Goal: Task Accomplishment & Management: Submit feedback/report problem

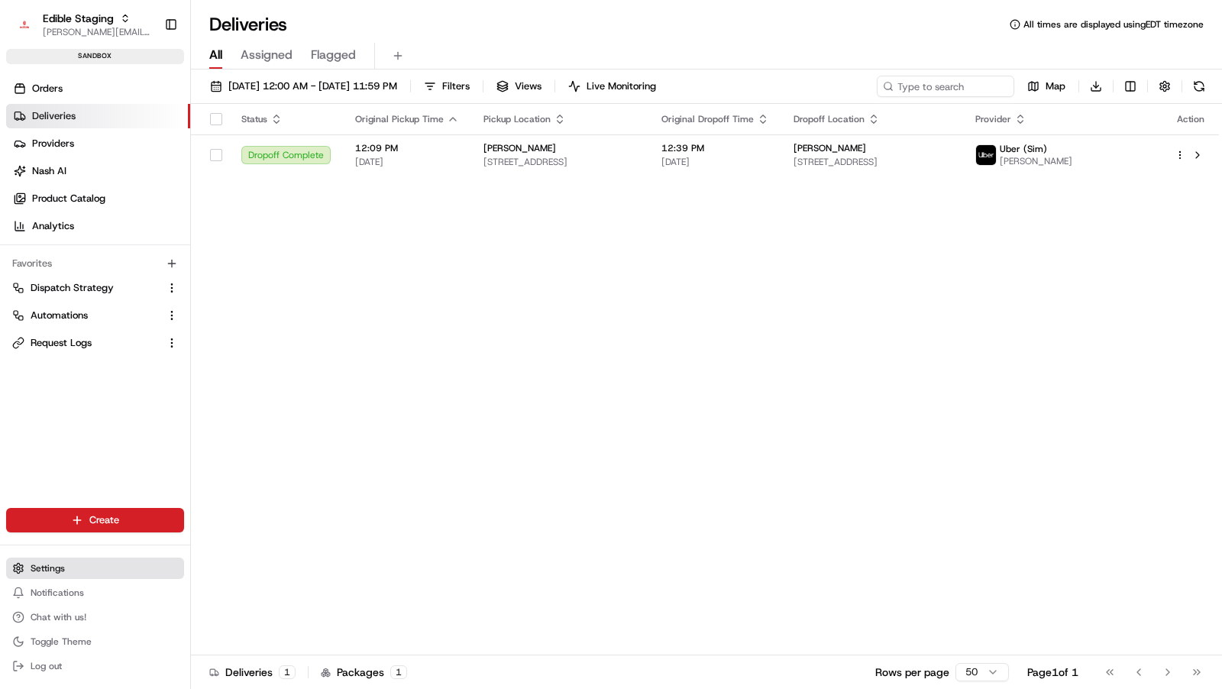
click at [54, 562] on span "Settings" at bounding box center [48, 568] width 34 height 12
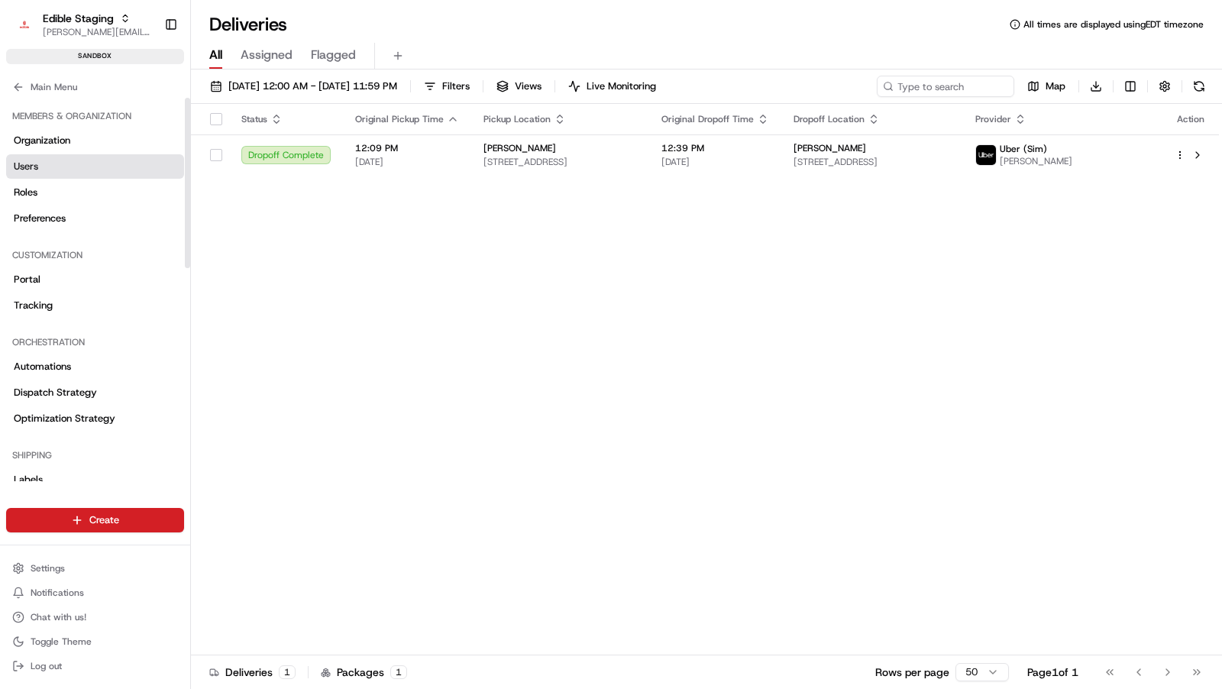
click at [54, 173] on link "Users" at bounding box center [95, 166] width 178 height 24
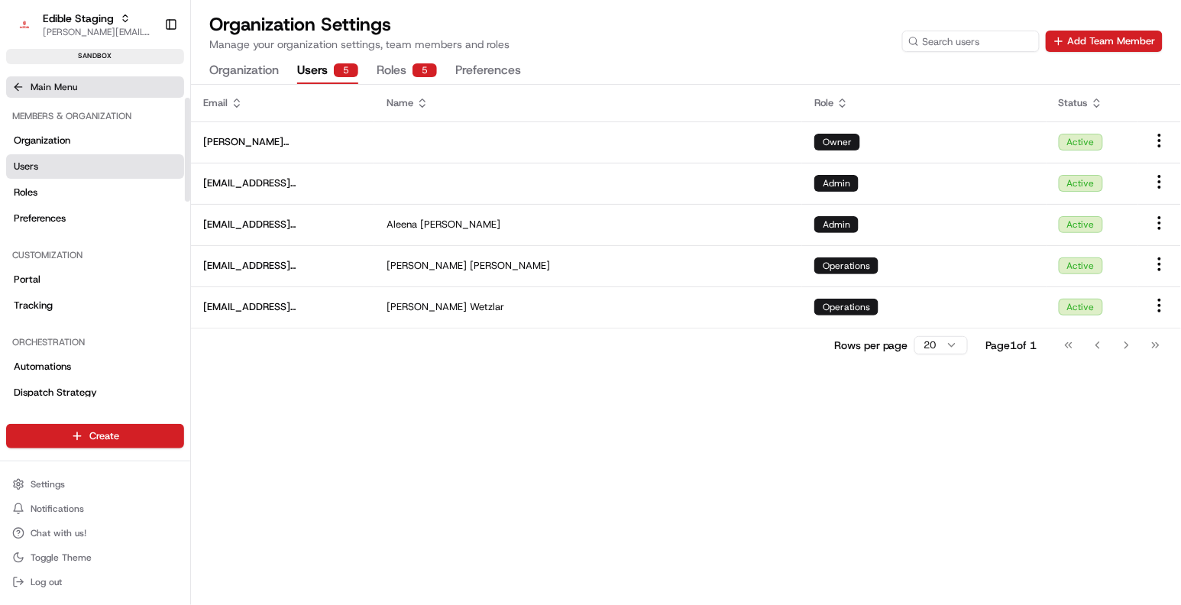
click at [55, 88] on span "Main Menu" at bounding box center [54, 87] width 47 height 12
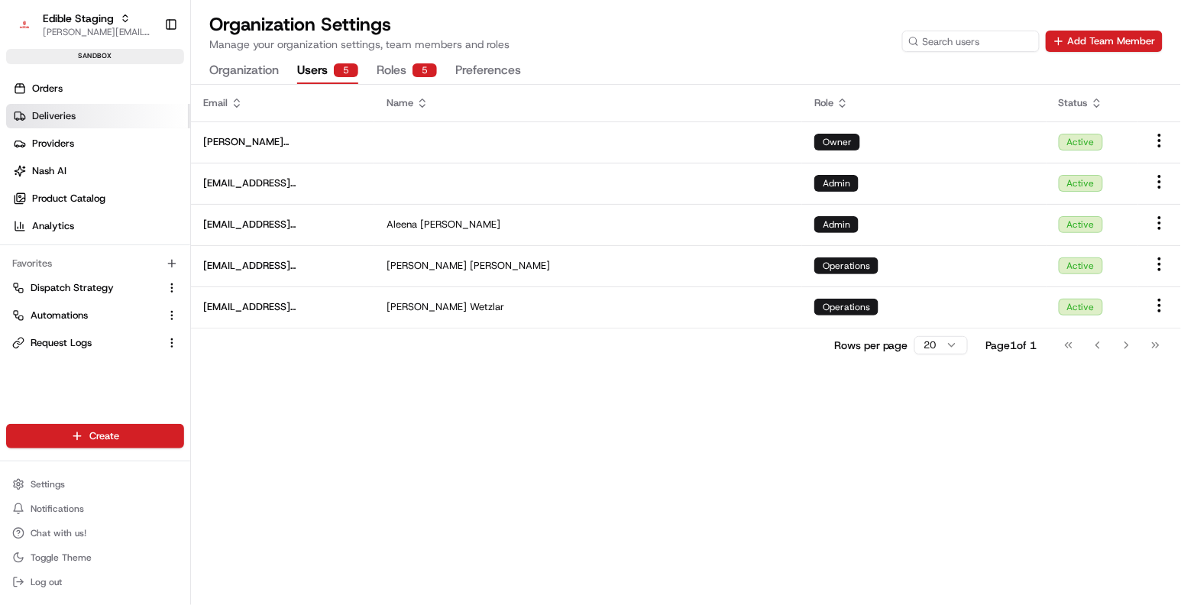
click at [77, 115] on link "Deliveries" at bounding box center [98, 116] width 184 height 24
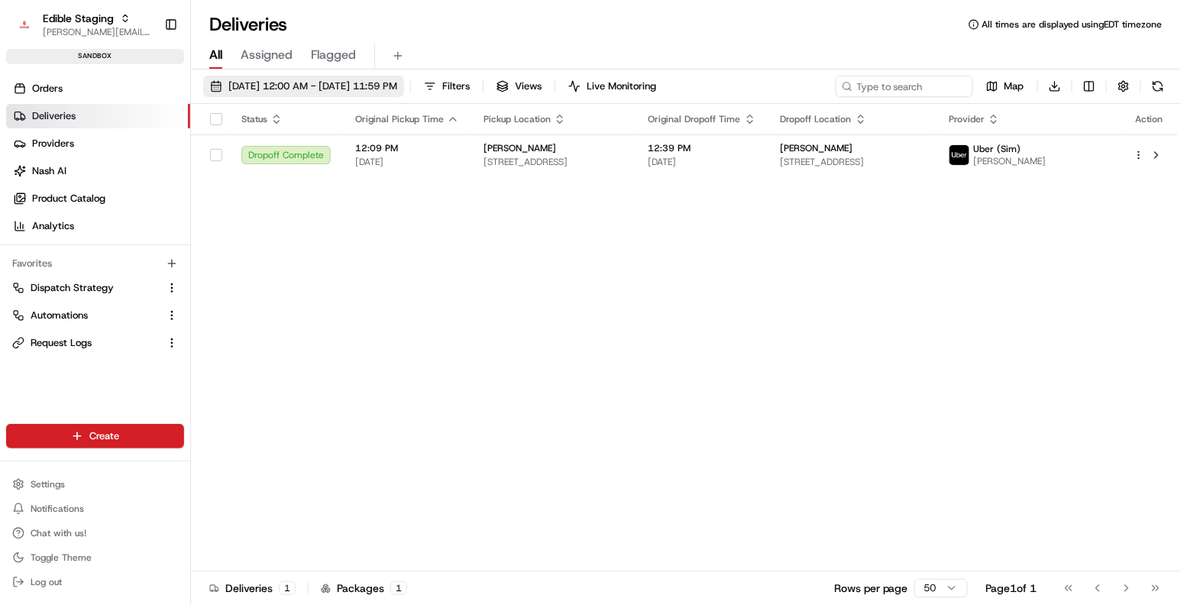
click at [349, 92] on span "08/21/2025 12:00 AM - 08/21/2025 11:59 PM" at bounding box center [312, 86] width 169 height 14
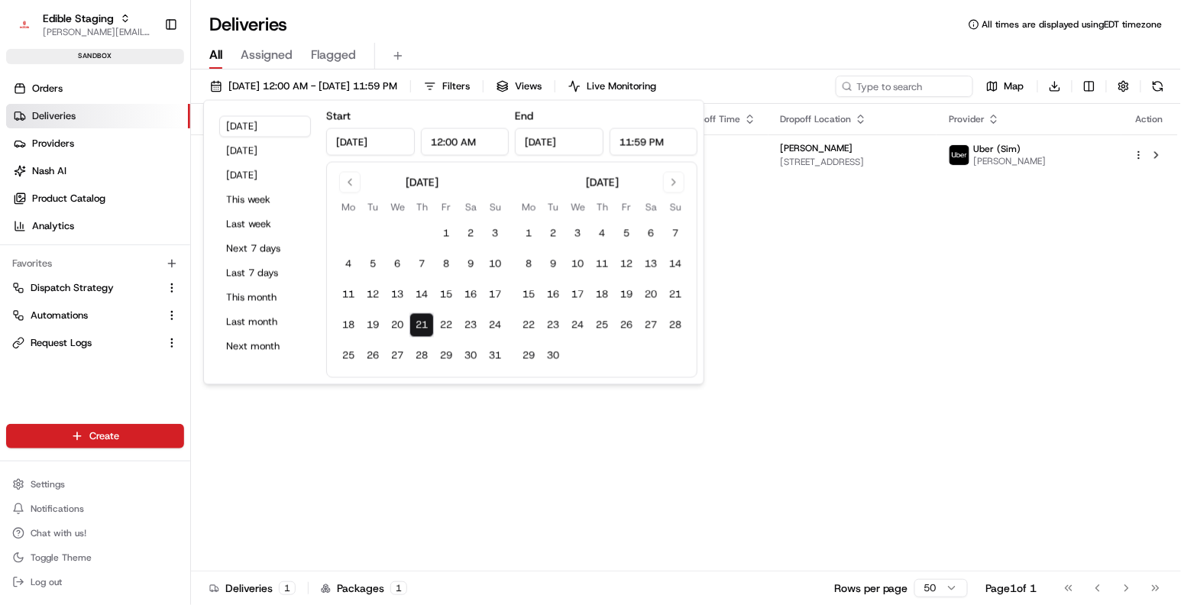
click at [555, 51] on div "All Assigned Flagged" at bounding box center [686, 56] width 990 height 27
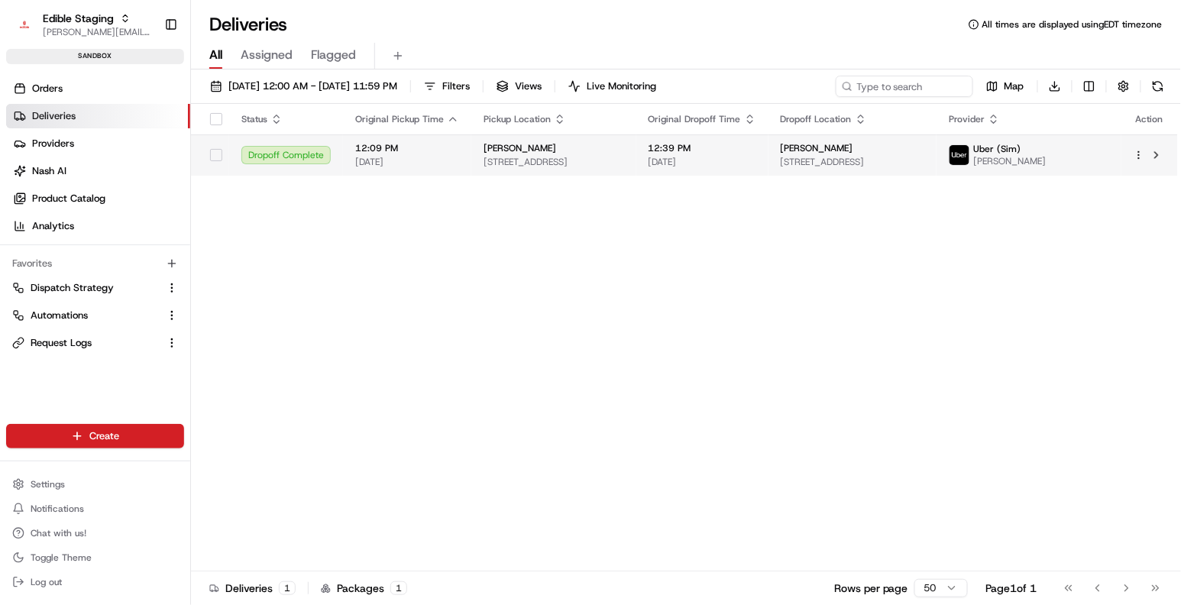
click at [477, 154] on td "Bill Hix 13712 Grove Dr, Maple Grove, MN 55311, USA" at bounding box center [553, 154] width 165 height 41
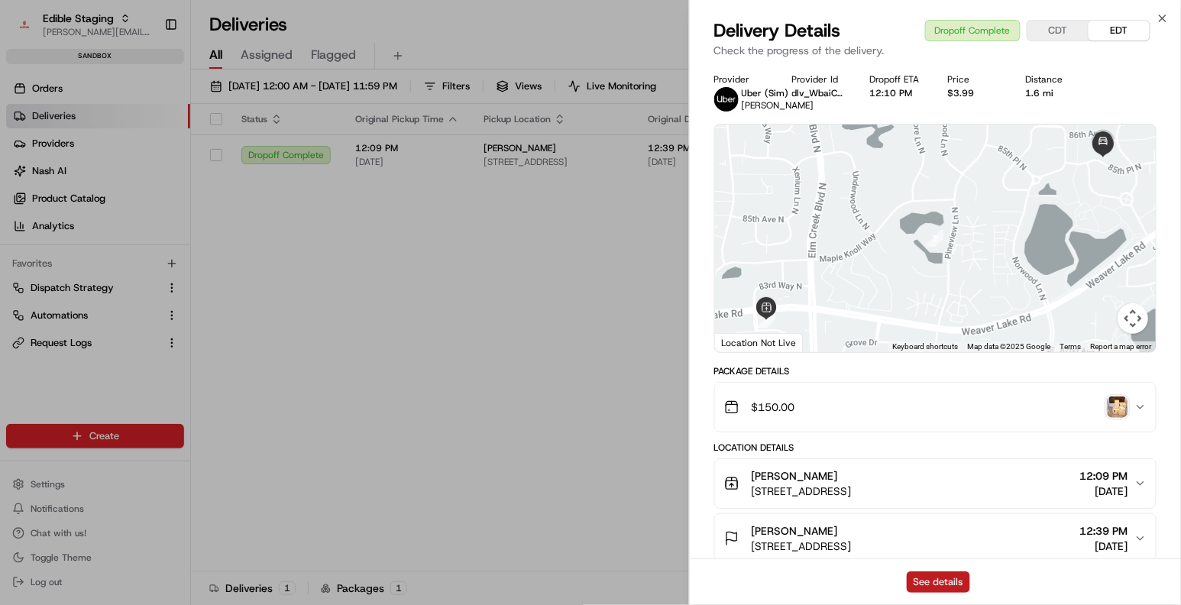
drag, startPoint x: 924, startPoint y: 581, endPoint x: 912, endPoint y: 578, distance: 12.6
click at [924, 581] on button "See details" at bounding box center [938, 582] width 63 height 21
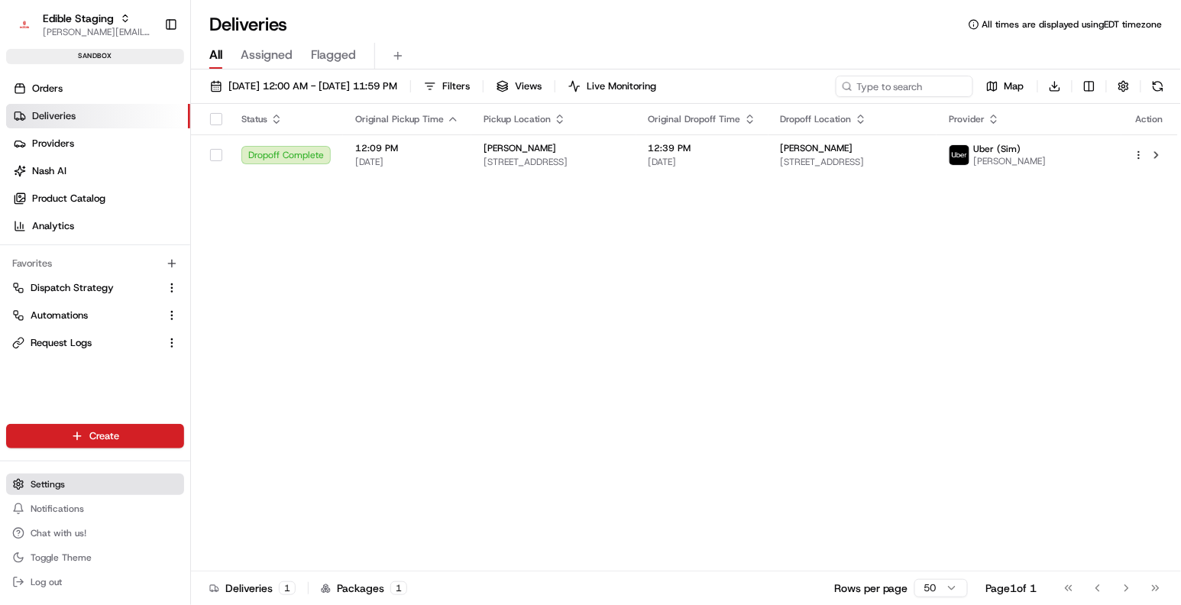
click at [70, 493] on button "Settings" at bounding box center [95, 484] width 178 height 21
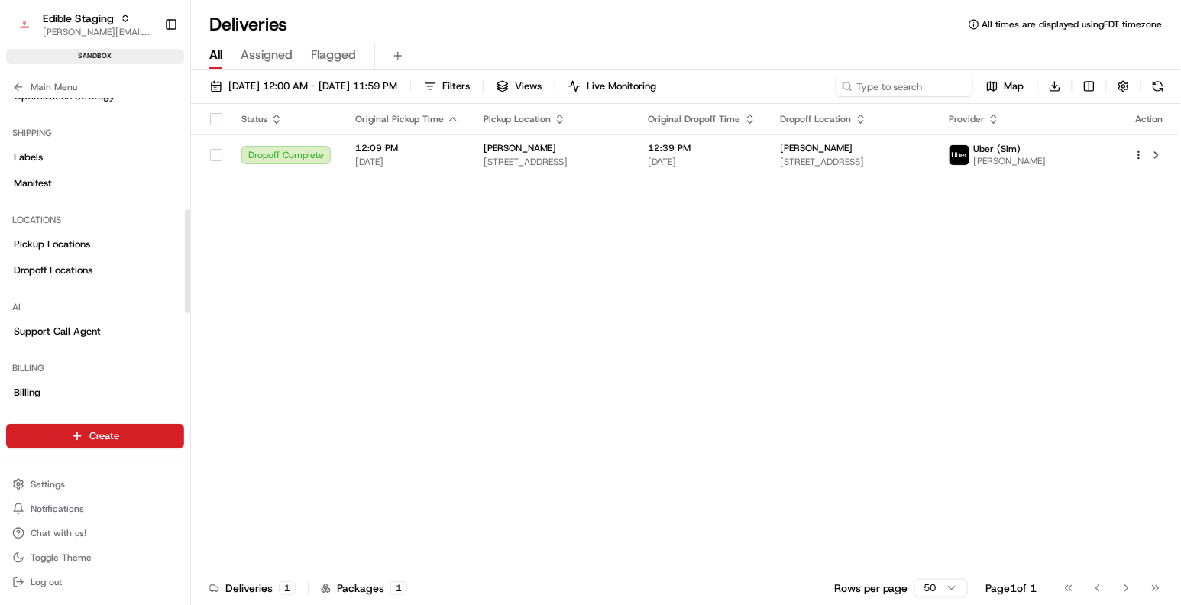
scroll to position [322, 0]
click at [93, 245] on link "Pickup Locations" at bounding box center [95, 245] width 178 height 24
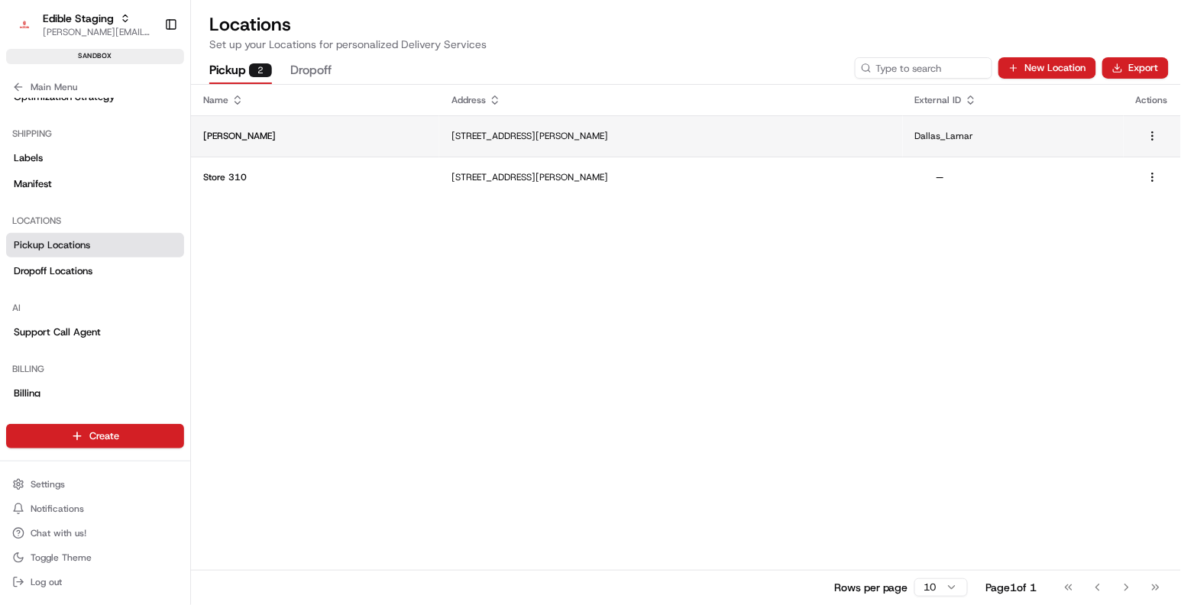
click at [681, 144] on td "407 N Lamar St #180, Dallas, TX 75202, USA" at bounding box center [671, 135] width 464 height 41
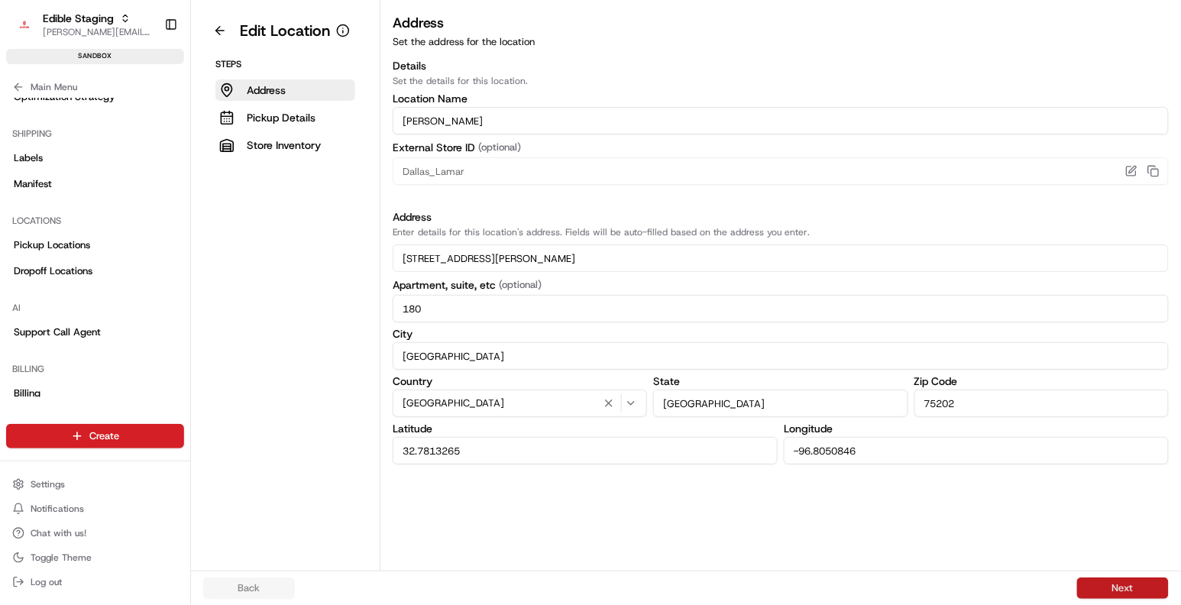
click at [1099, 581] on button "Next" at bounding box center [1123, 588] width 92 height 21
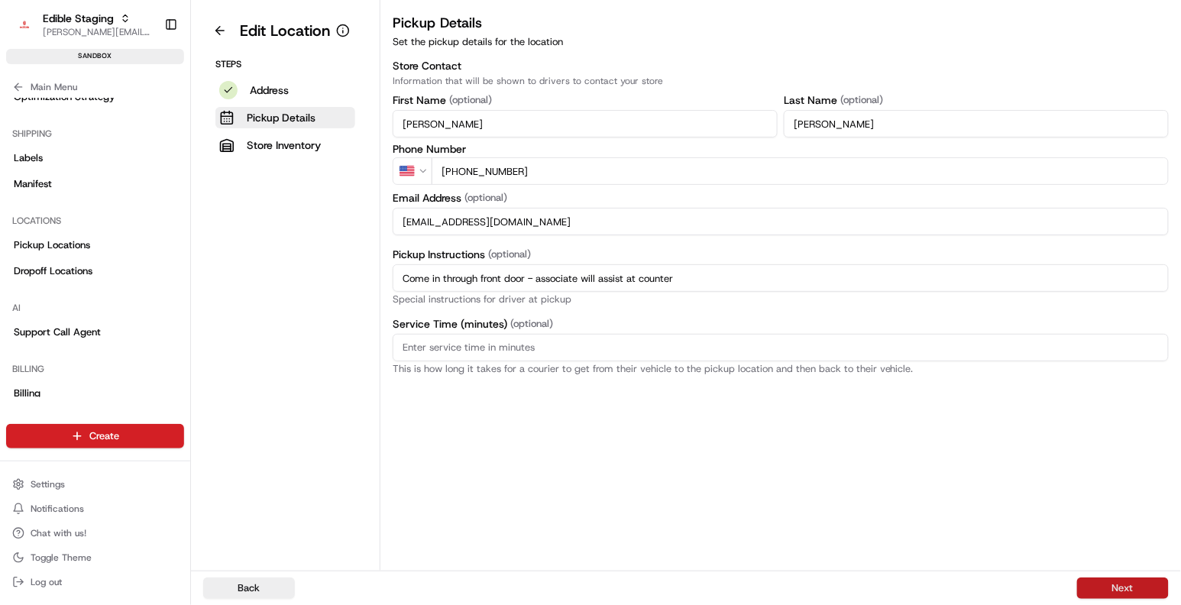
click at [1098, 581] on button "Next" at bounding box center [1123, 588] width 92 height 21
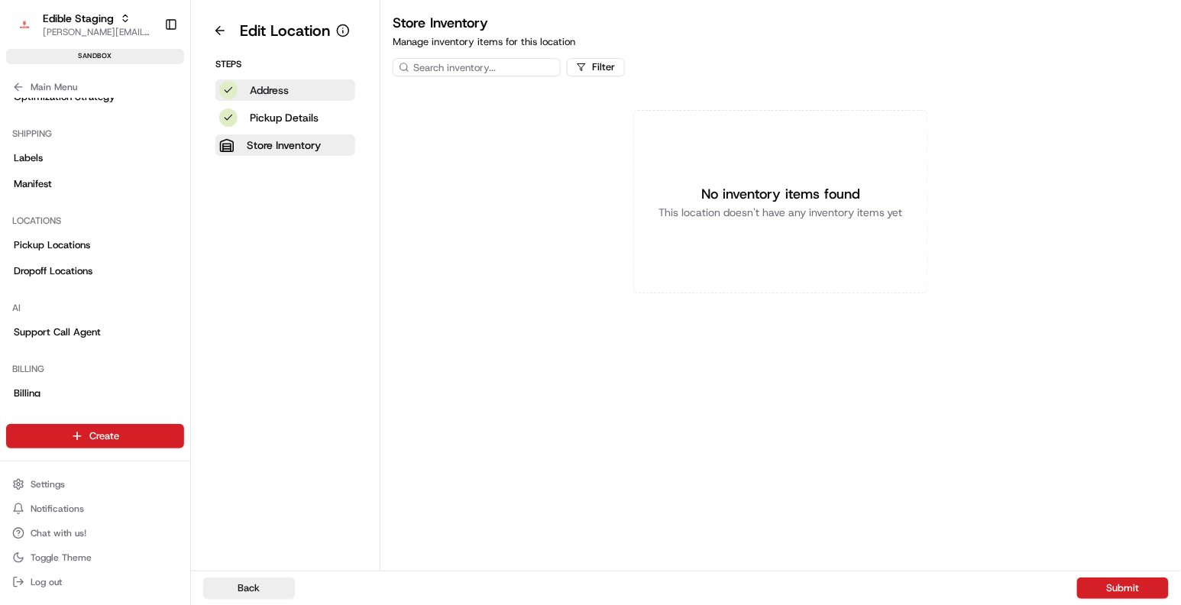
click at [276, 85] on p "Address" at bounding box center [269, 90] width 39 height 15
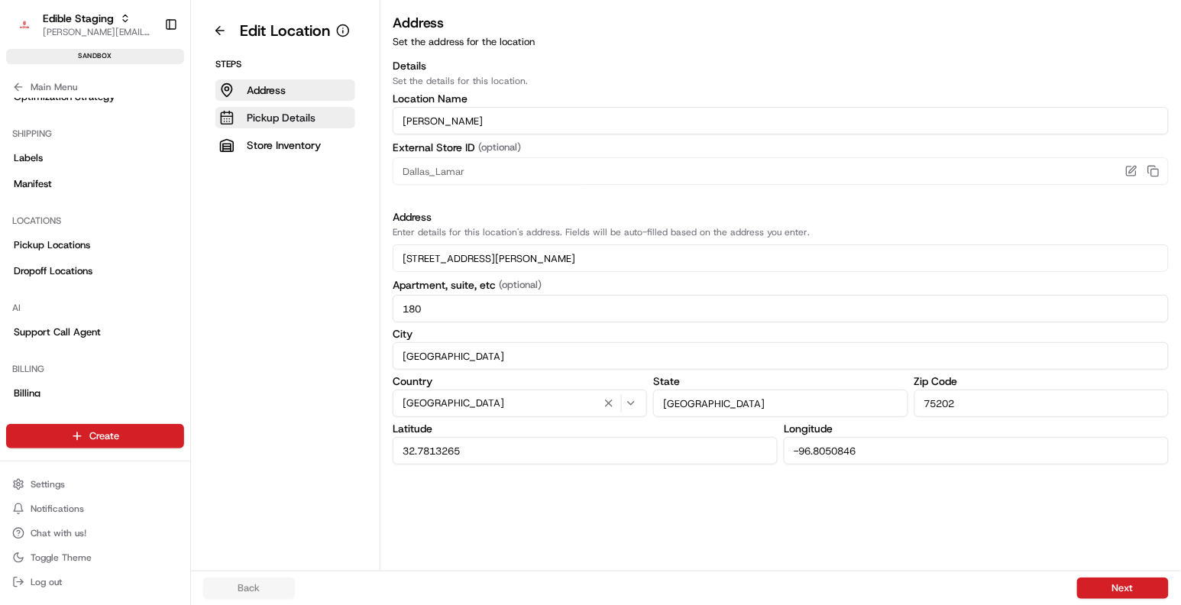
click at [275, 107] on button "Pickup Details" at bounding box center [285, 117] width 140 height 21
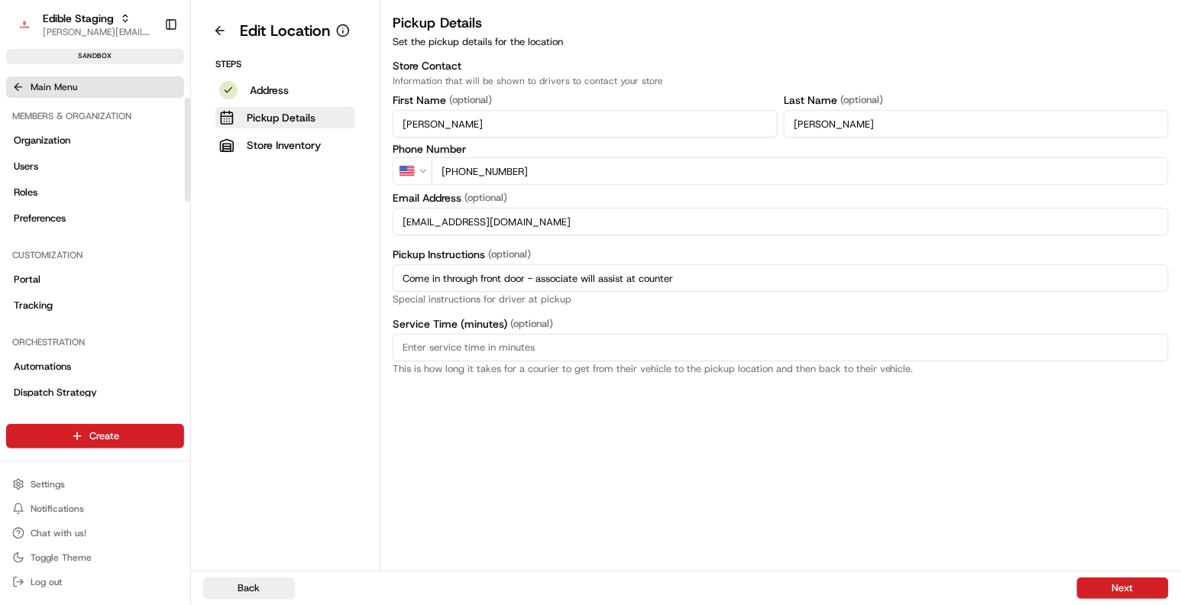
click at [29, 76] on button "Main Menu" at bounding box center [95, 86] width 178 height 21
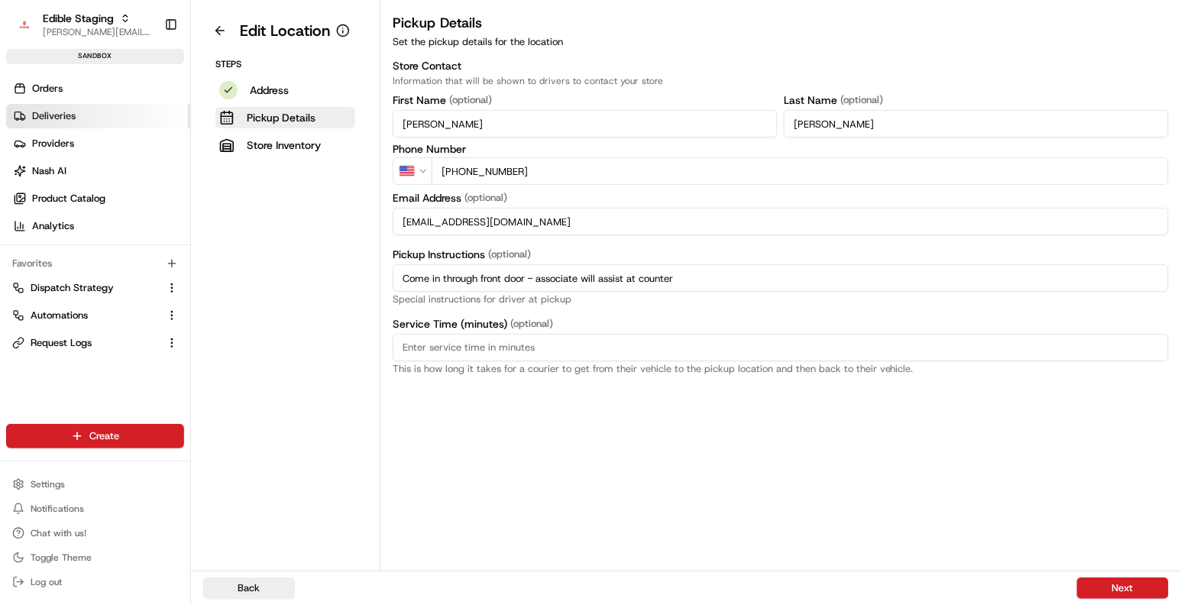
click at [38, 113] on span "Deliveries" at bounding box center [54, 116] width 44 height 14
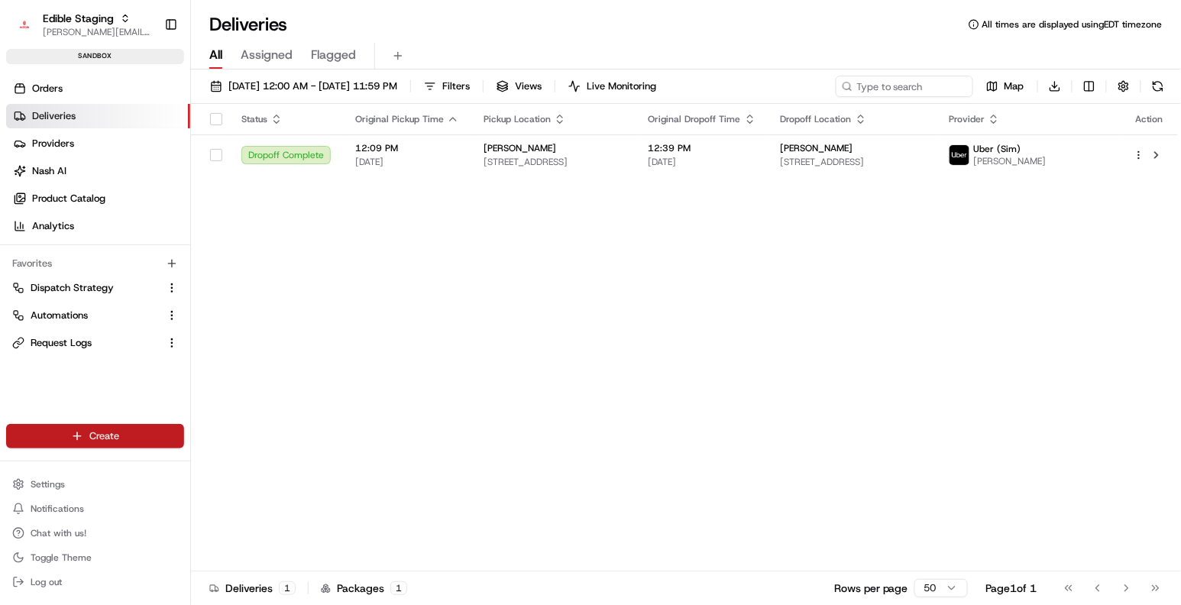
click at [116, 443] on html "Edible Staging brittany@usenash.com Toggle Sidebar sandbox Orders Deliveries Pr…" at bounding box center [590, 302] width 1181 height 605
click at [319, 349] on html "Edible Staging brittany@usenash.com Toggle Sidebar sandbox Orders Deliveries Pr…" at bounding box center [590, 302] width 1181 height 605
click at [48, 492] on button "Settings" at bounding box center [95, 484] width 178 height 21
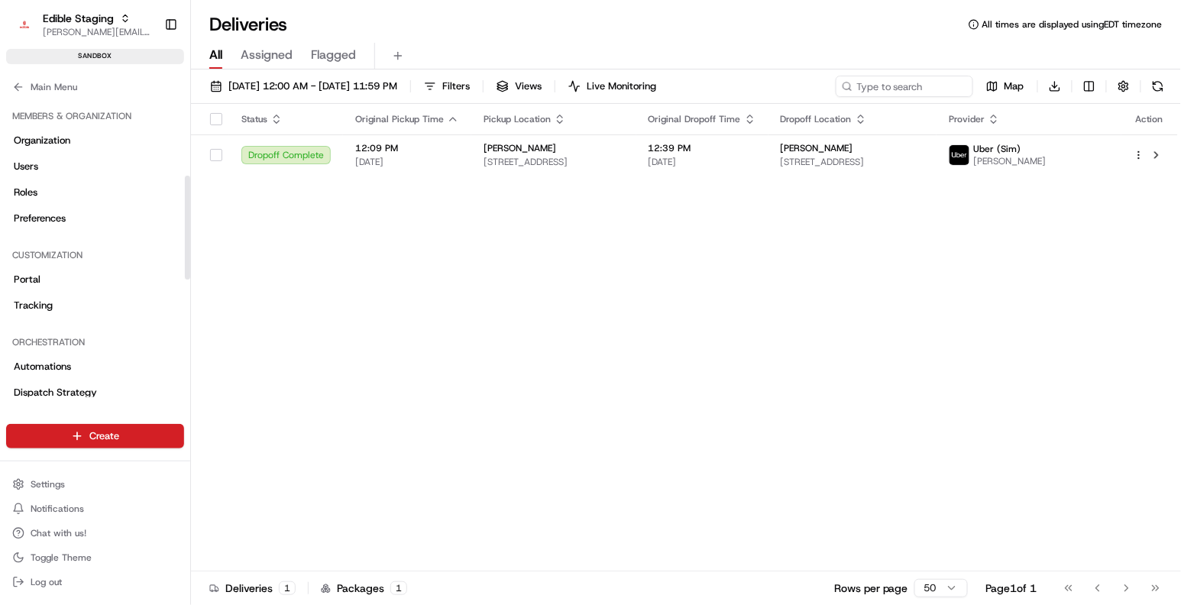
scroll to position [562, 0]
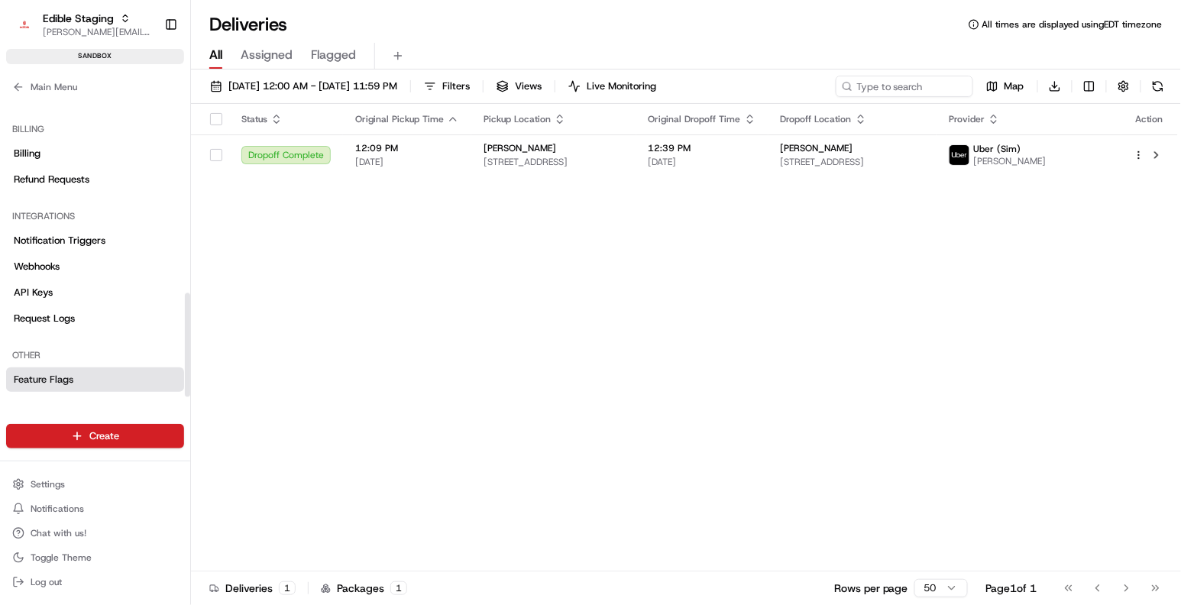
click at [50, 377] on span "Feature Flags" at bounding box center [44, 380] width 60 height 14
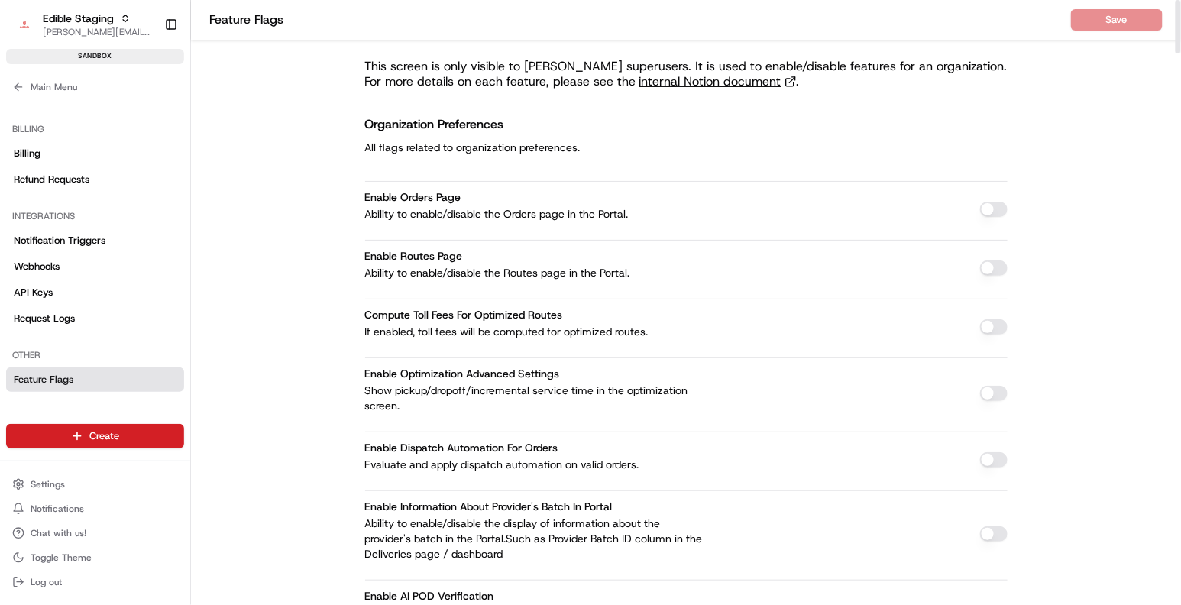
click at [985, 207] on button "button" at bounding box center [994, 209] width 28 height 15
click at [1099, 27] on button "Save" at bounding box center [1117, 19] width 92 height 21
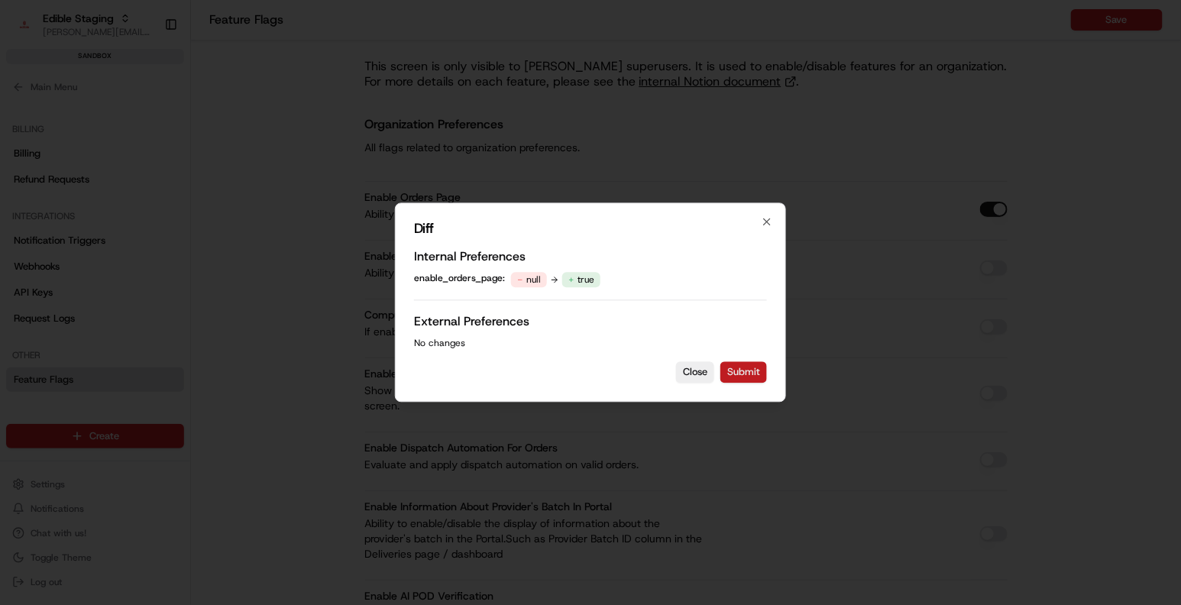
drag, startPoint x: 753, startPoint y: 376, endPoint x: 763, endPoint y: 377, distance: 9.3
click at [753, 376] on button "Submit" at bounding box center [743, 372] width 47 height 21
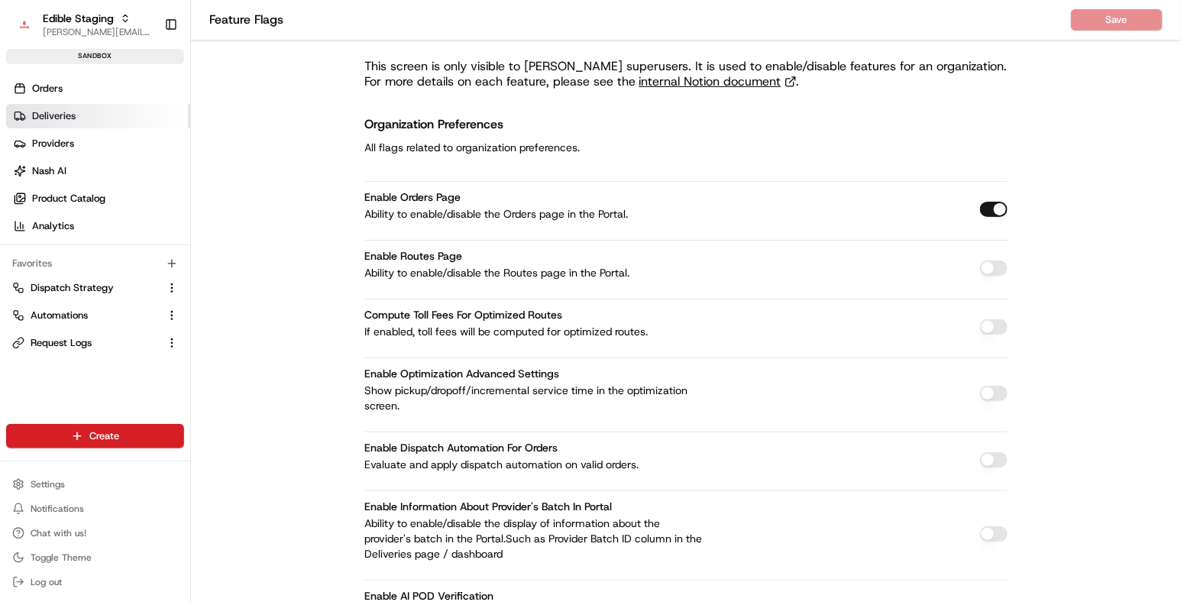
click at [62, 114] on span "Deliveries" at bounding box center [54, 116] width 44 height 14
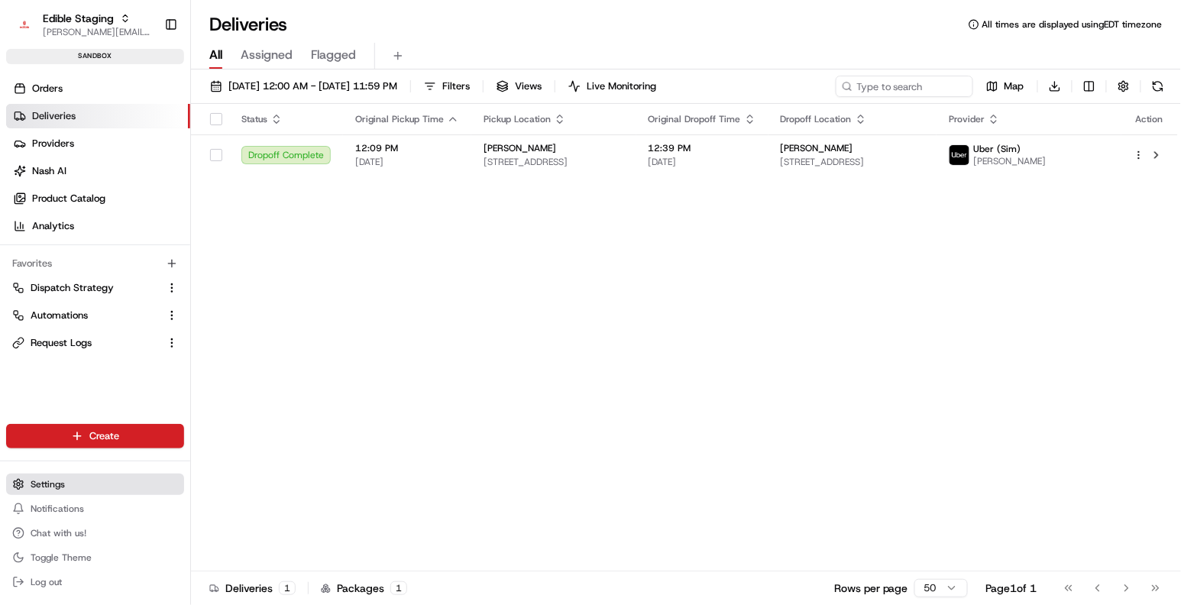
click at [57, 481] on span "Settings" at bounding box center [48, 484] width 34 height 12
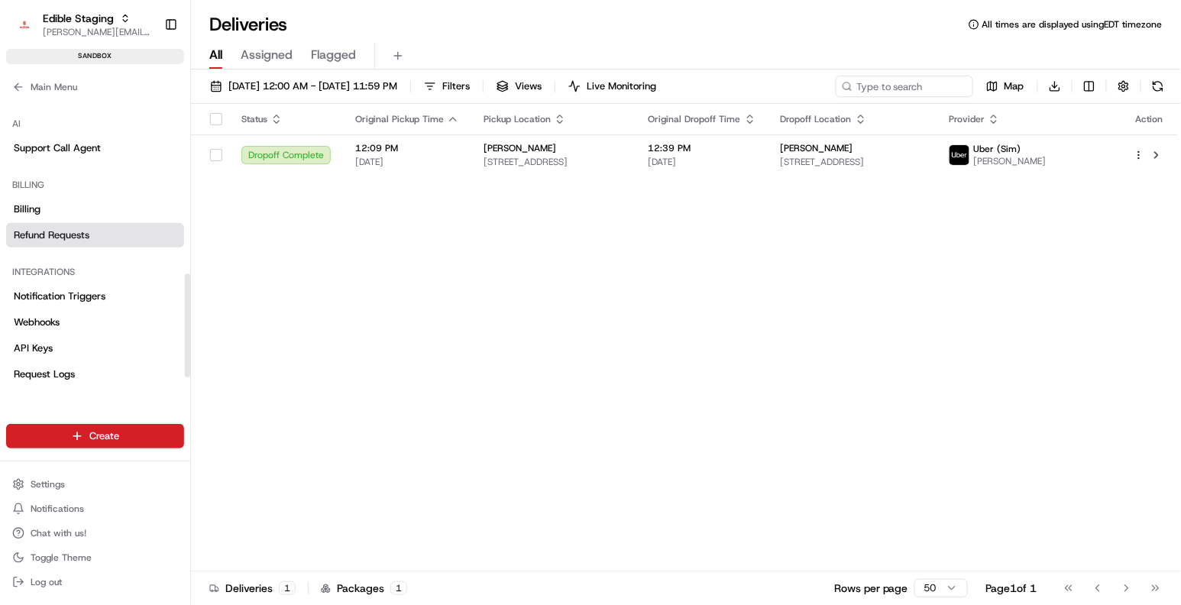
scroll to position [507, 0]
click at [69, 290] on span "Notification Triggers" at bounding box center [60, 295] width 92 height 14
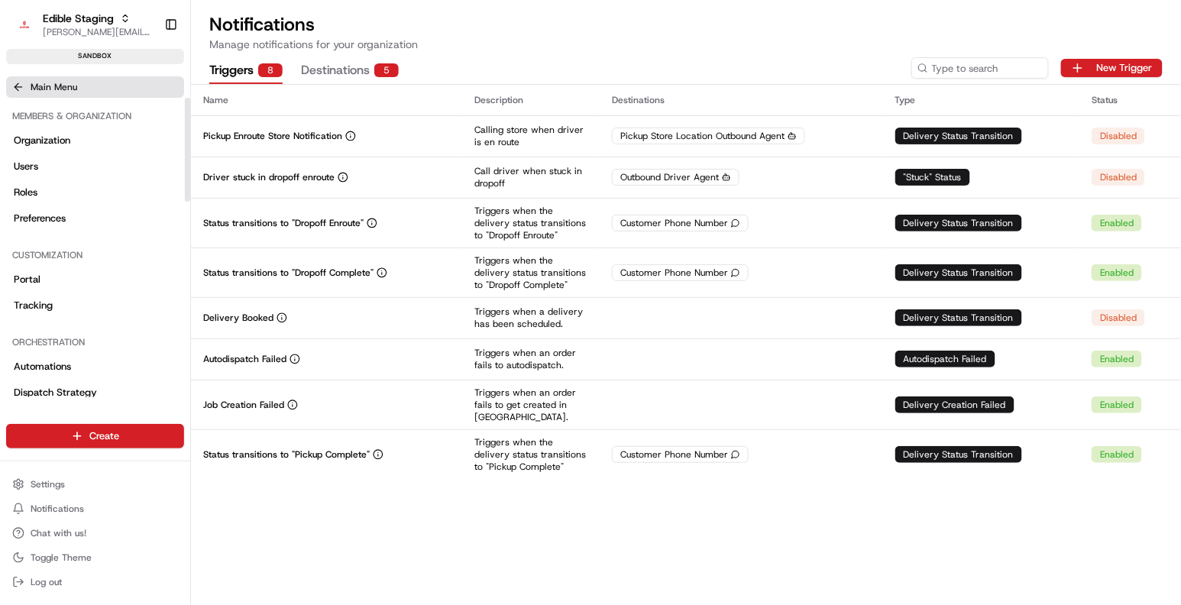
click at [17, 76] on button "Main Menu" at bounding box center [95, 86] width 178 height 21
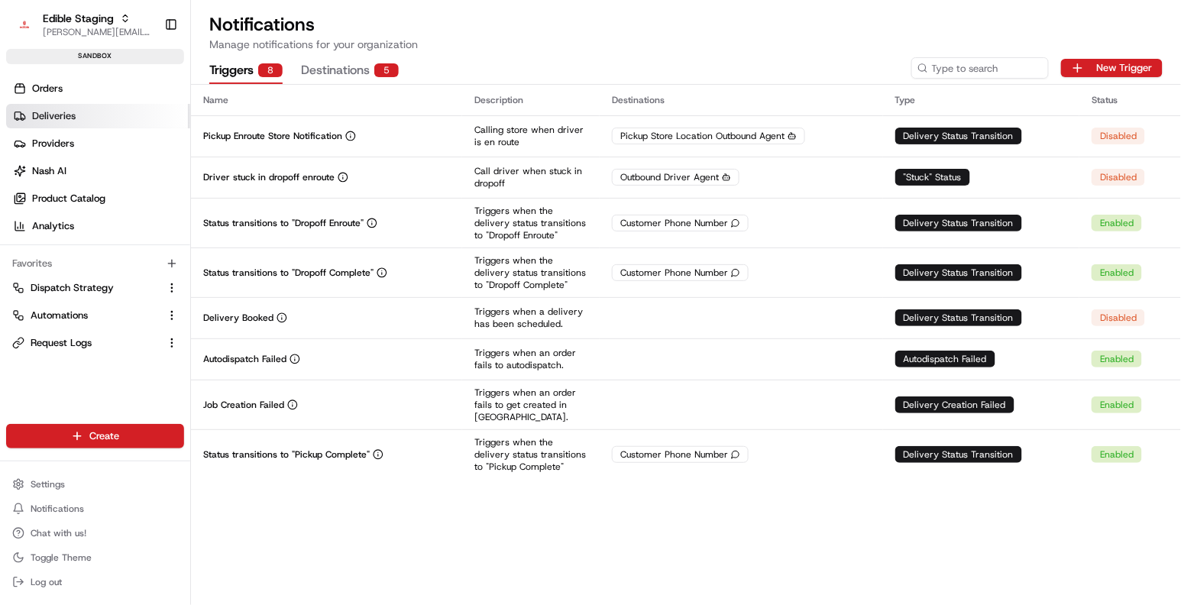
click at [79, 121] on link "Deliveries" at bounding box center [98, 116] width 184 height 24
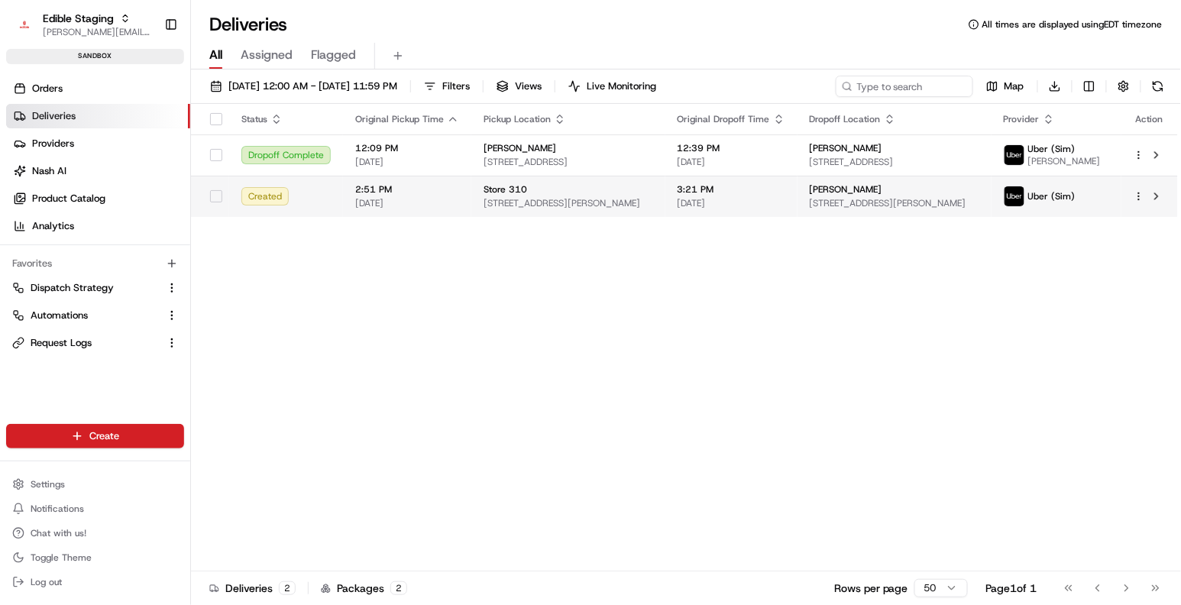
drag, startPoint x: 436, startPoint y: 229, endPoint x: 445, endPoint y: 212, distance: 19.1
click at [436, 229] on div "Status Original Pickup Time Pickup Location Original Dropoff Time Dropoff Locat…" at bounding box center [684, 338] width 987 height 468
click at [445, 209] on span "[DATE]" at bounding box center [407, 203] width 104 height 12
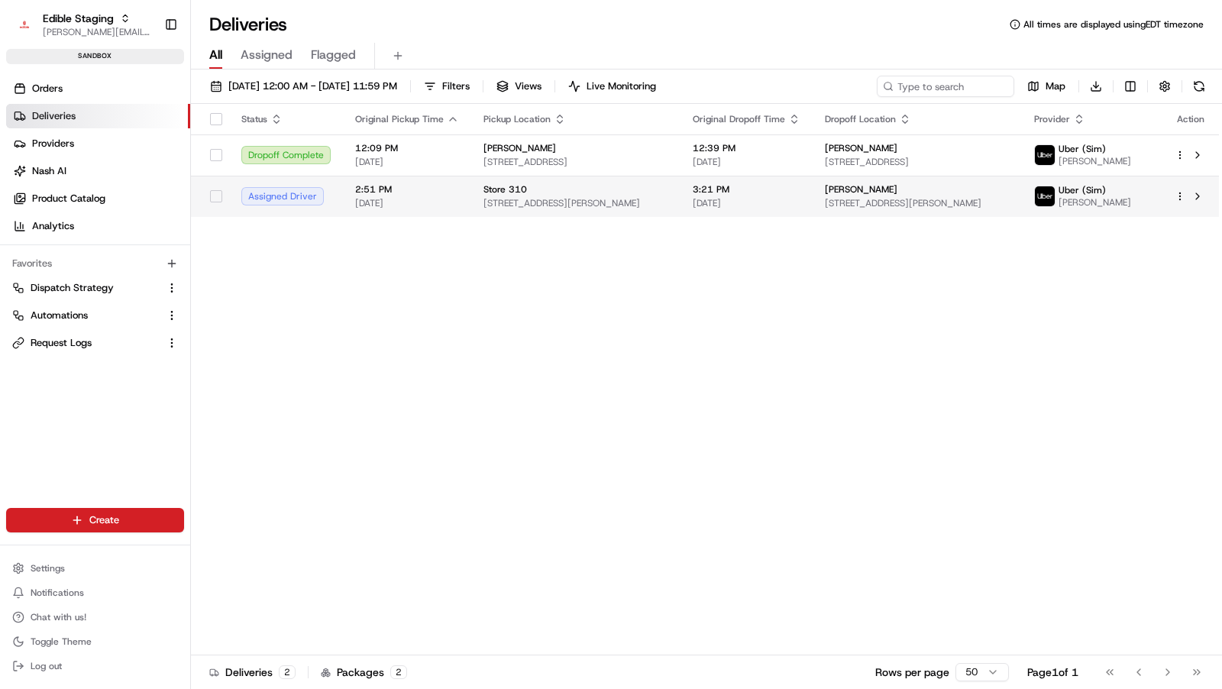
click at [616, 201] on span "507 Pressler St #500, Austin, TX 78703, USA" at bounding box center [576, 203] width 185 height 12
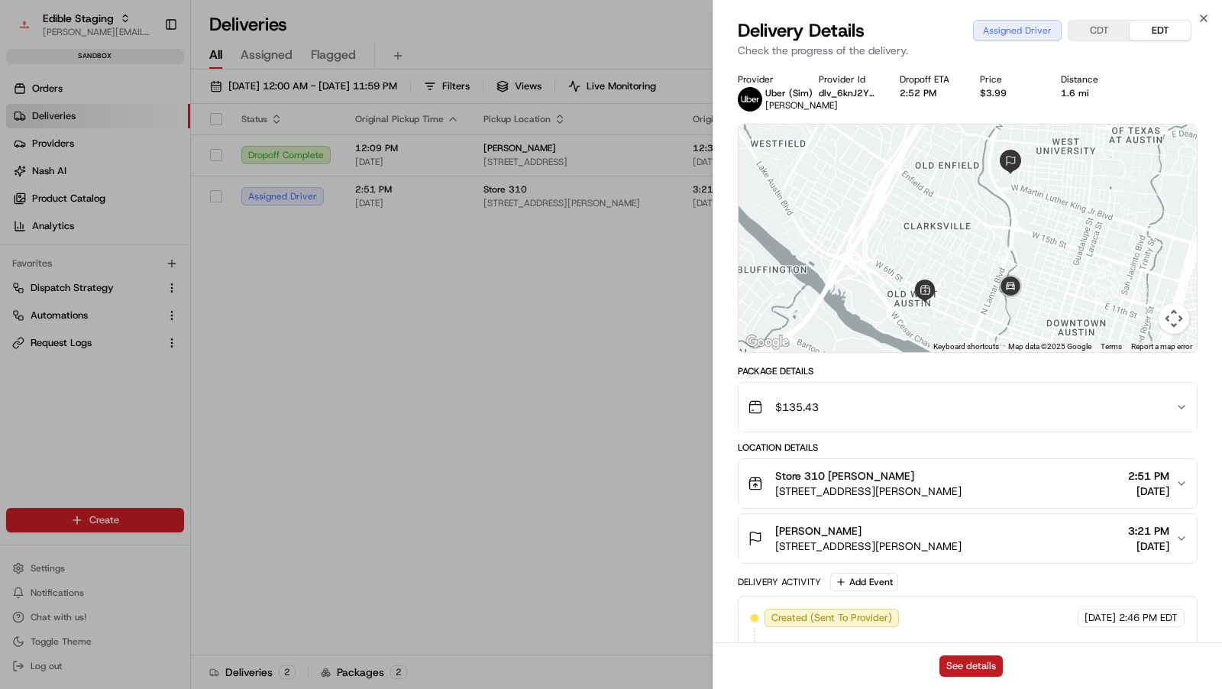
click at [978, 604] on button "See details" at bounding box center [971, 666] width 63 height 21
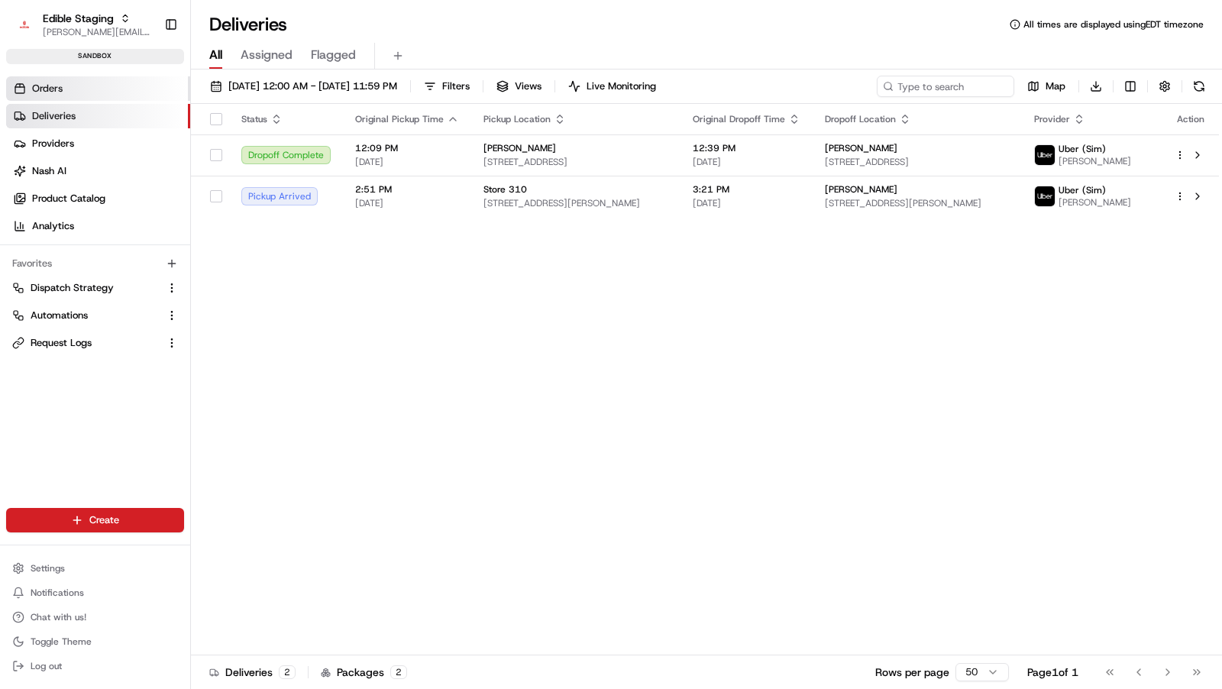
click at [59, 88] on span "Orders" at bounding box center [47, 89] width 31 height 14
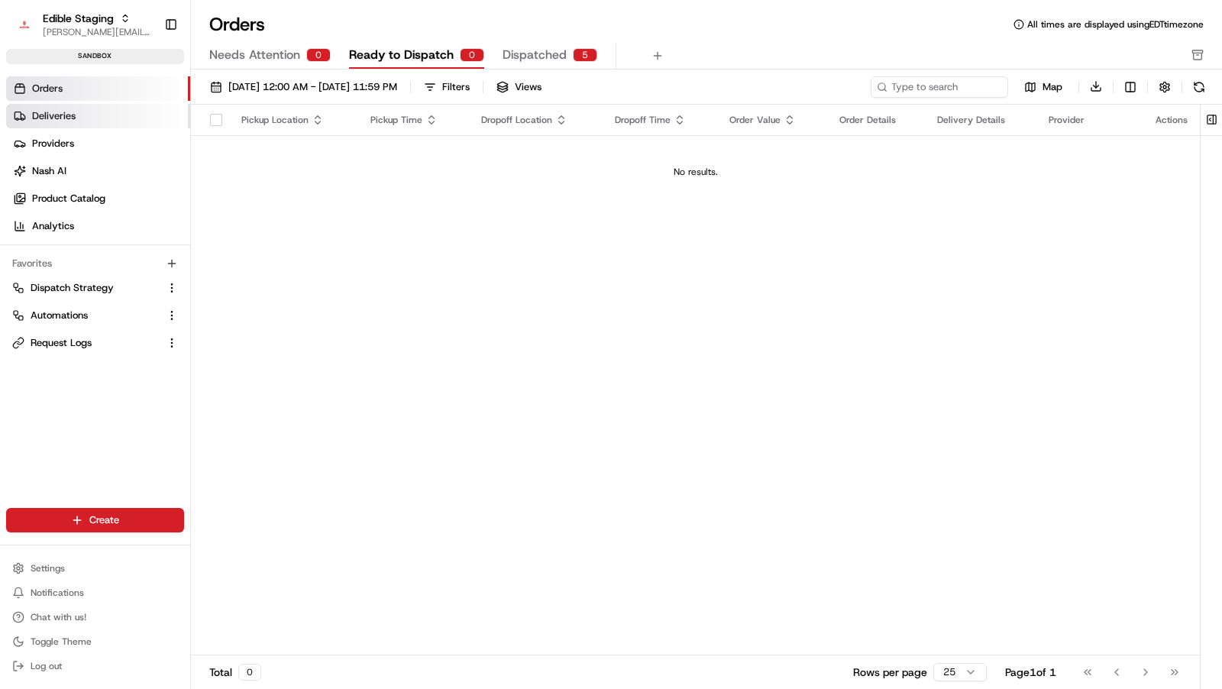
click at [68, 119] on span "Deliveries" at bounding box center [54, 116] width 44 height 14
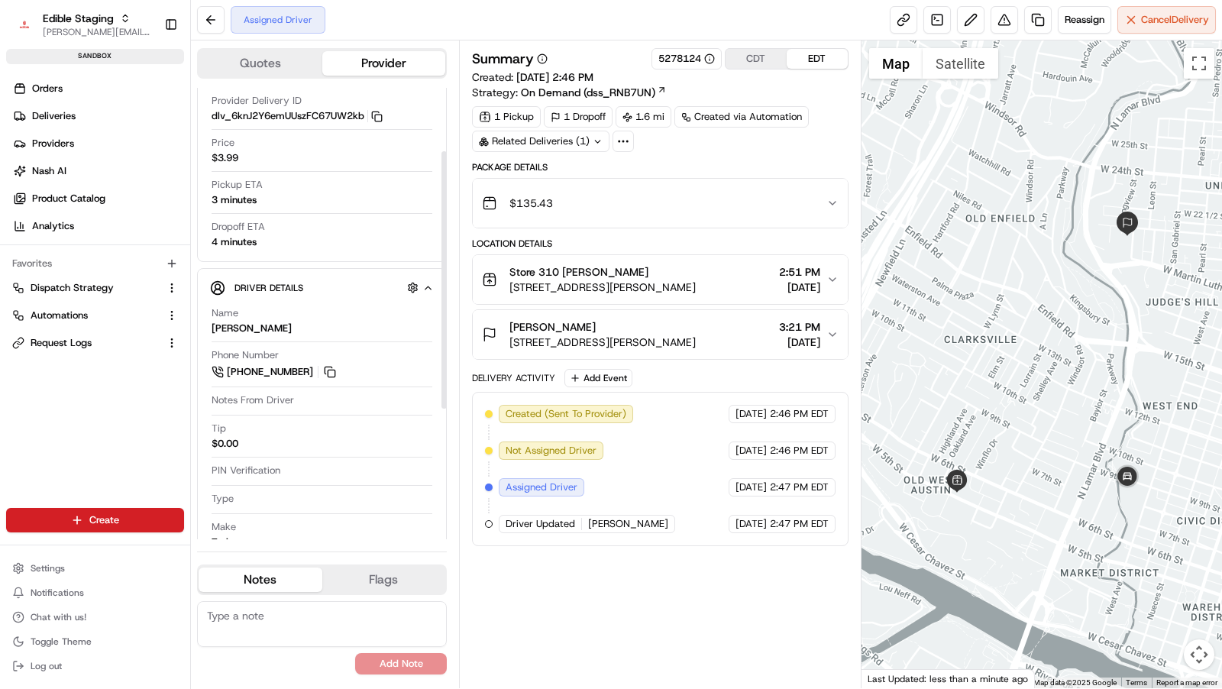
scroll to position [111, 0]
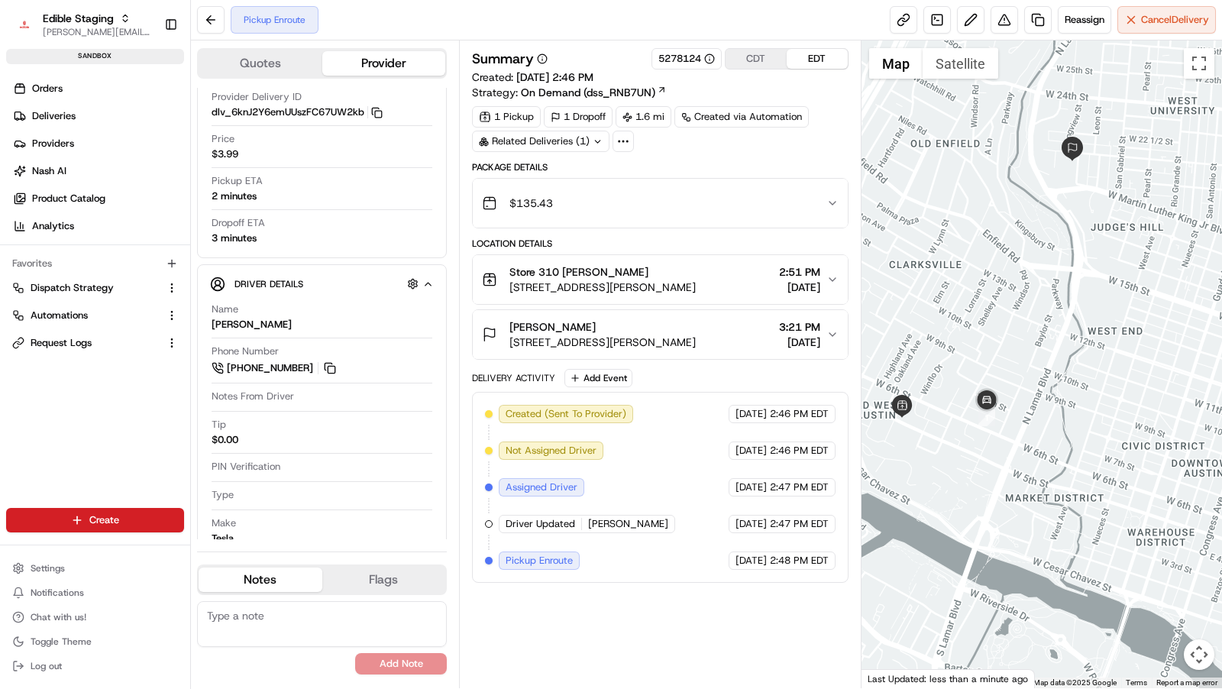
drag, startPoint x: 1073, startPoint y: 391, endPoint x: 979, endPoint y: 341, distance: 106.7
click at [1018, 315] on div at bounding box center [1042, 364] width 361 height 648
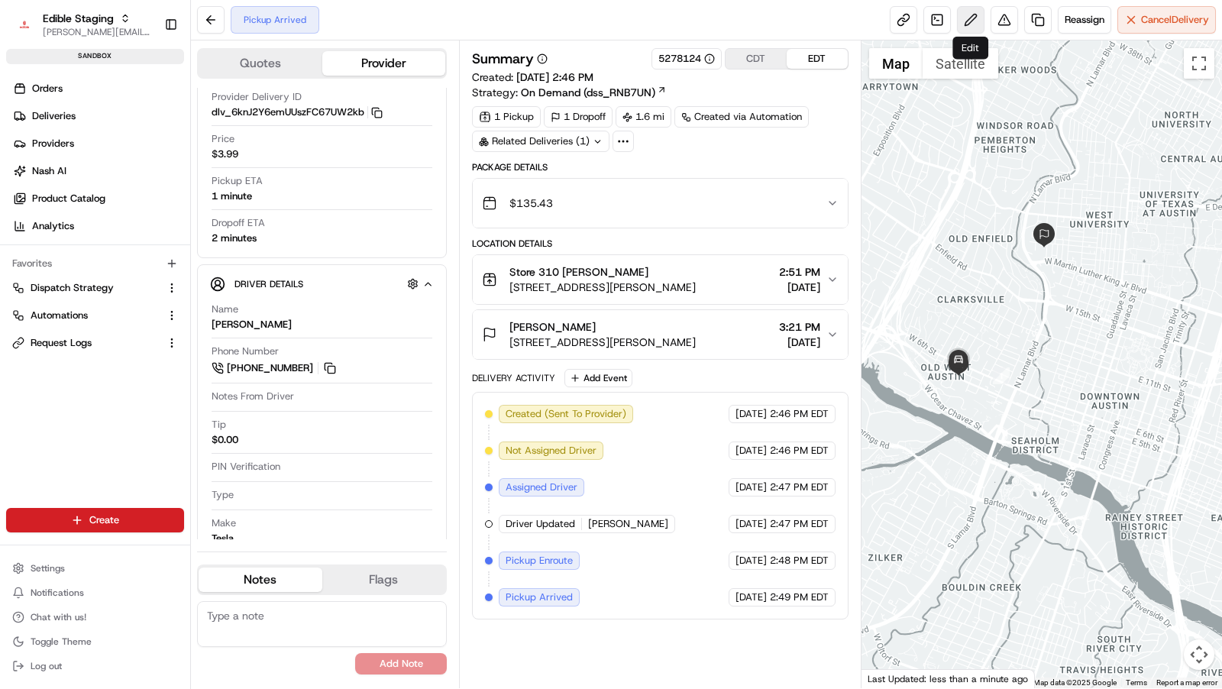
click at [971, 21] on button at bounding box center [971, 20] width 28 height 28
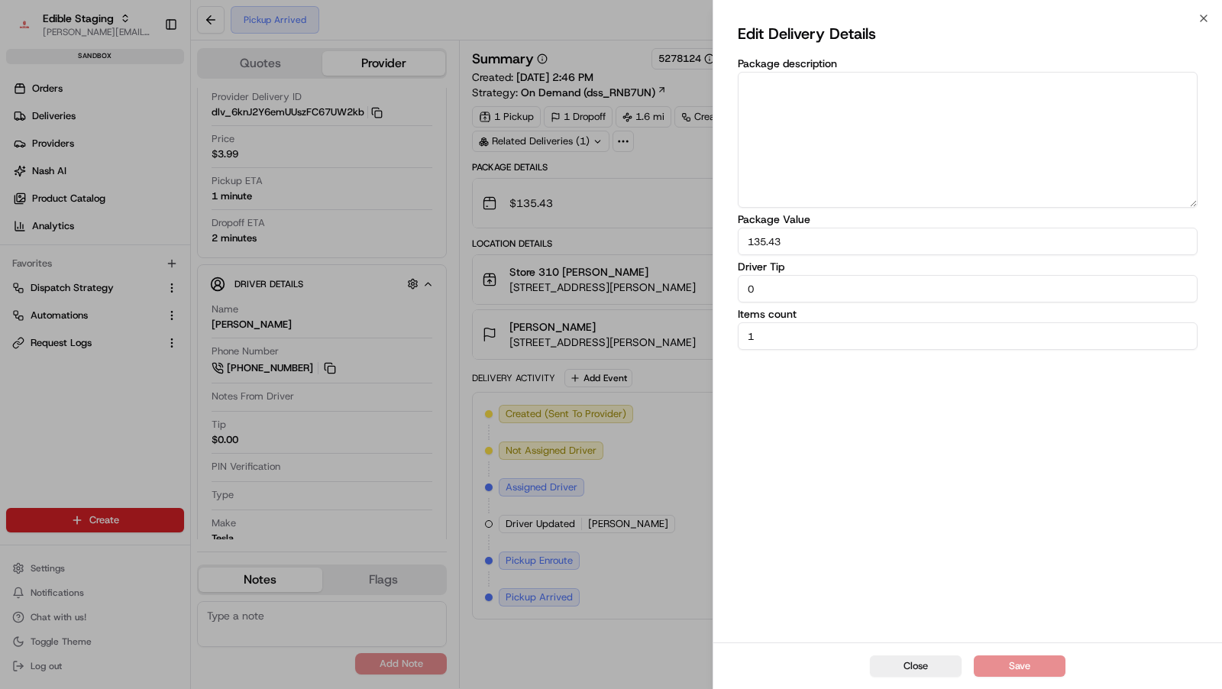
drag, startPoint x: 902, startPoint y: 666, endPoint x: 878, endPoint y: 665, distance: 24.5
click at [902, 666] on button "Close" at bounding box center [916, 666] width 92 height 21
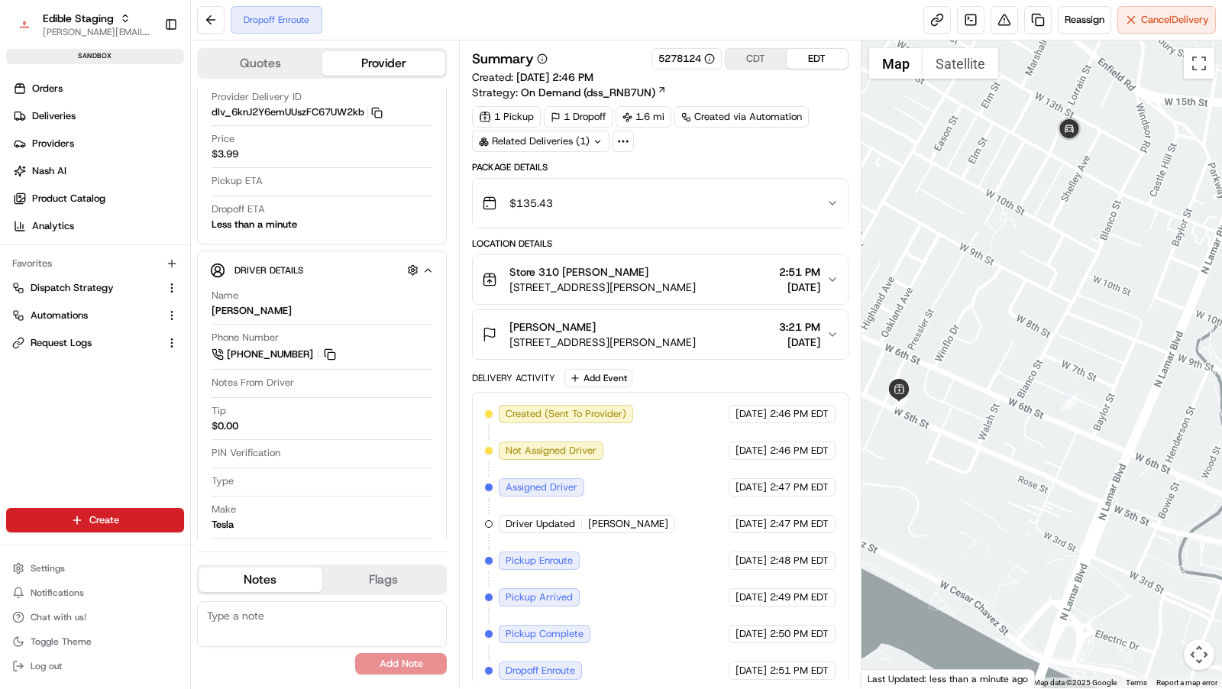
drag, startPoint x: 960, startPoint y: 397, endPoint x: 1050, endPoint y: 430, distance: 96.0
click at [1050, 430] on div at bounding box center [1042, 364] width 361 height 648
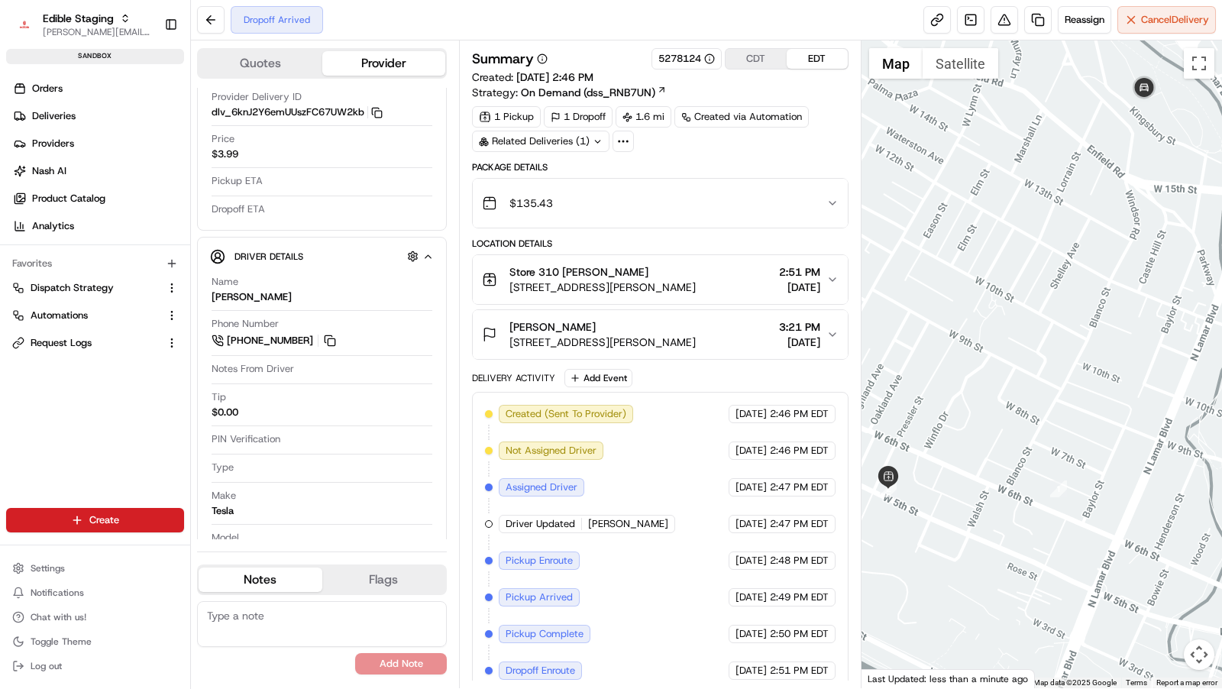
drag, startPoint x: 1093, startPoint y: 374, endPoint x: 910, endPoint y: 500, distance: 222.5
click at [910, 500] on div at bounding box center [1042, 364] width 361 height 648
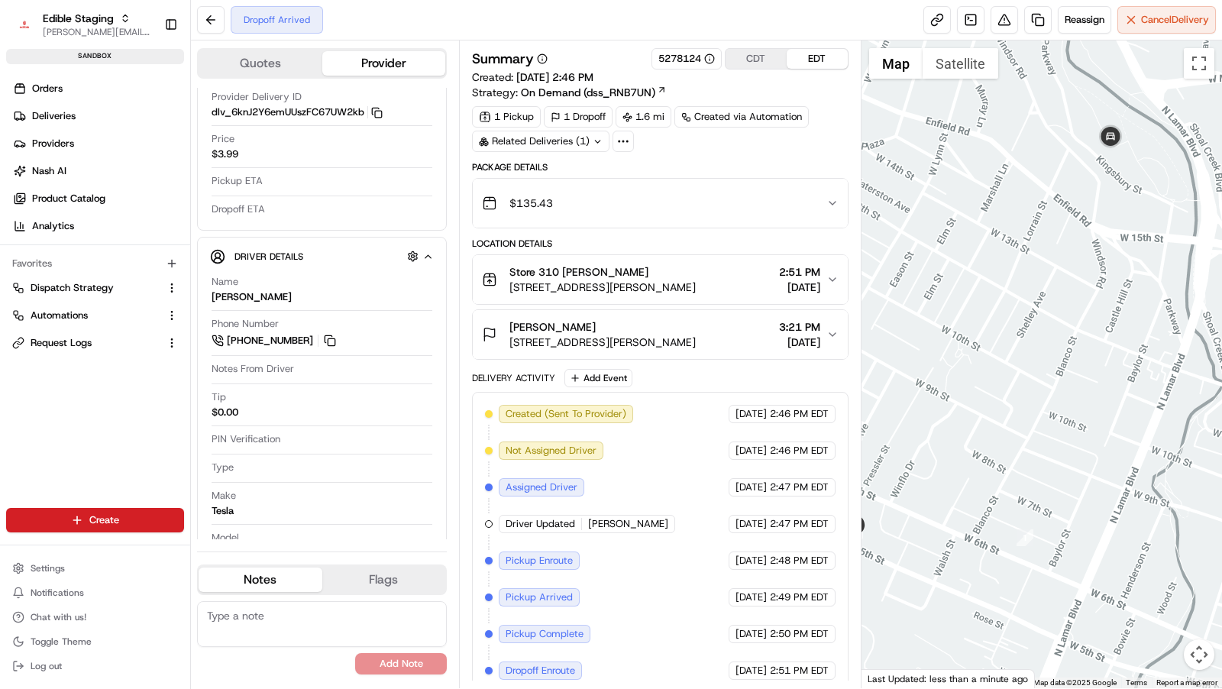
drag, startPoint x: 979, startPoint y: 432, endPoint x: 1140, endPoint y: 348, distance: 181.8
click at [1140, 348] on div at bounding box center [1042, 364] width 361 height 648
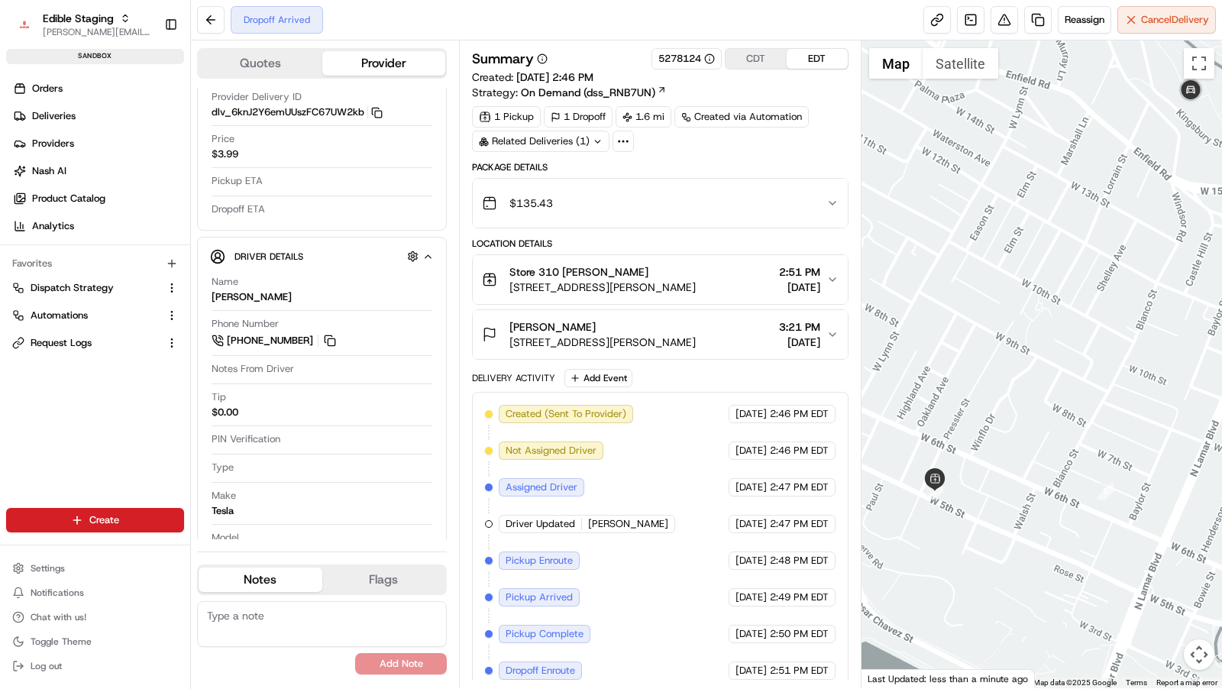
drag, startPoint x: 999, startPoint y: 376, endPoint x: 1019, endPoint y: 368, distance: 21.3
click at [1019, 368] on div at bounding box center [1042, 364] width 361 height 648
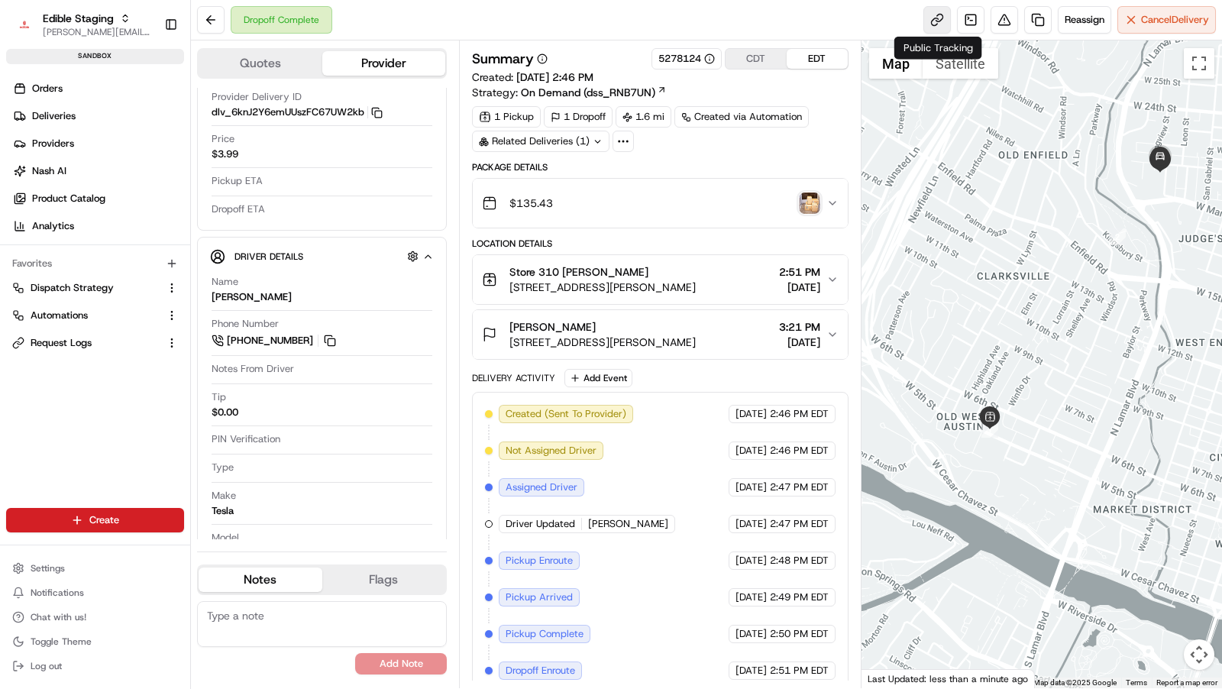
click at [941, 20] on link at bounding box center [938, 20] width 28 height 28
click at [47, 568] on span "Settings" at bounding box center [48, 568] width 34 height 12
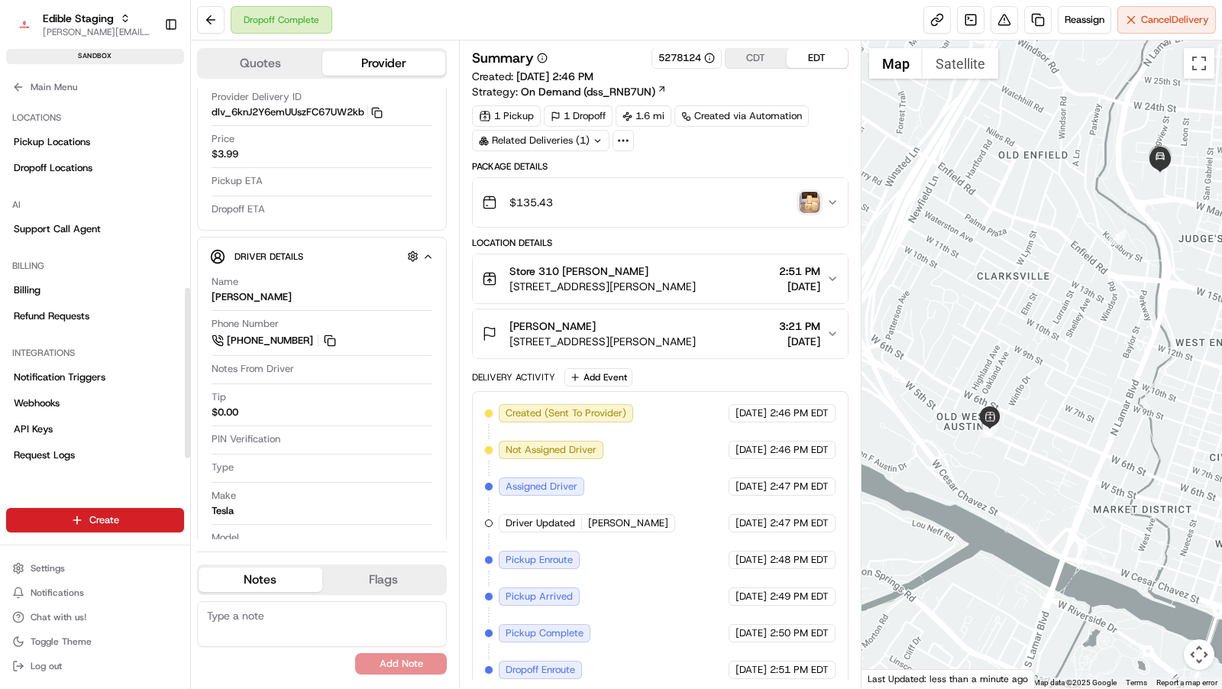
scroll to position [428, 0]
click at [87, 377] on span "Notification Triggers" at bounding box center [60, 375] width 92 height 14
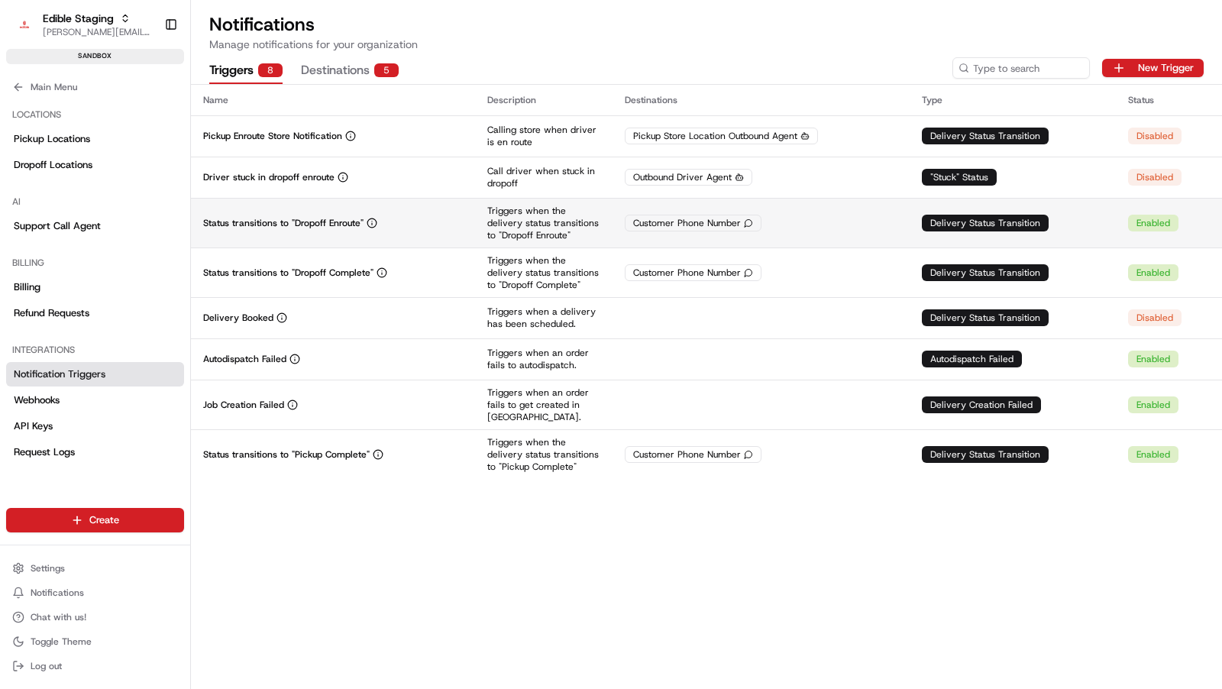
click at [309, 227] on p "Status transitions to "Dropoff Enroute"" at bounding box center [283, 223] width 160 height 12
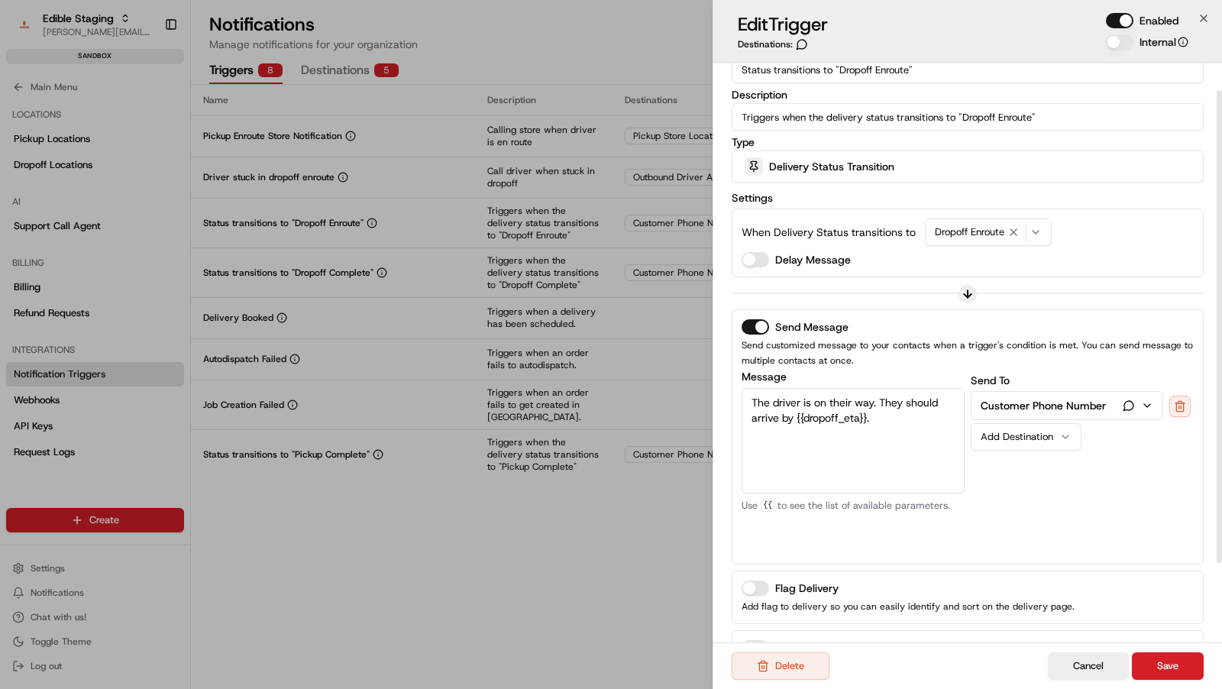
scroll to position [35, 0]
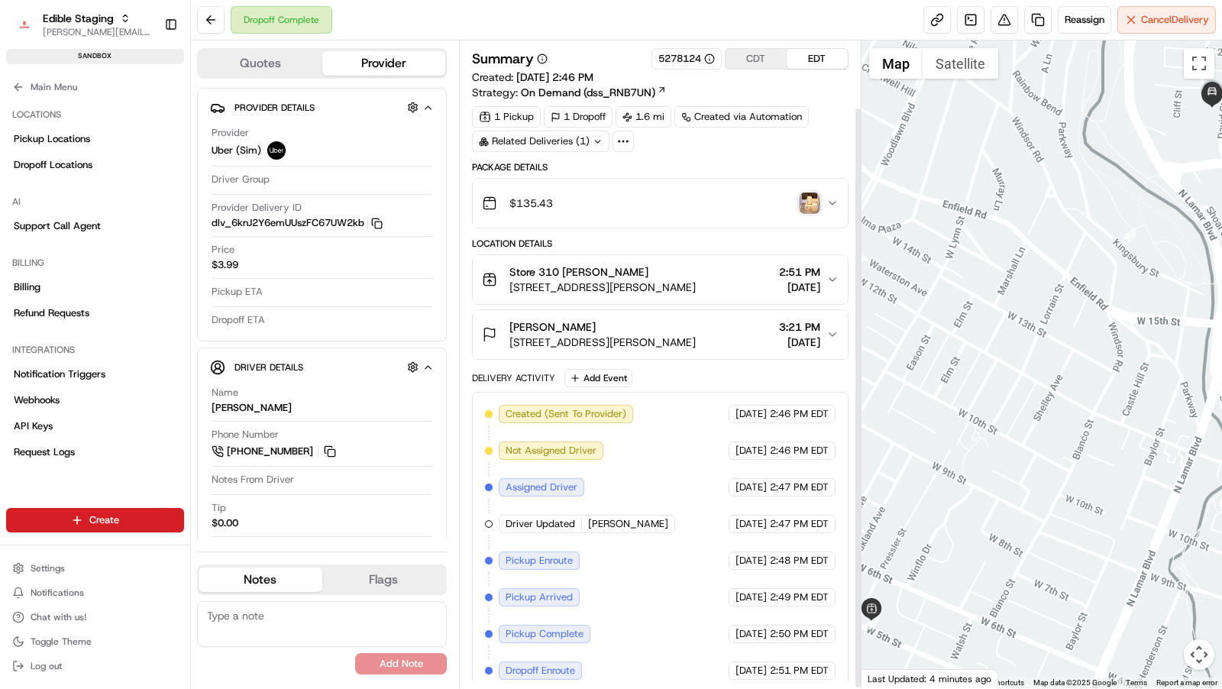
scroll to position [74, 0]
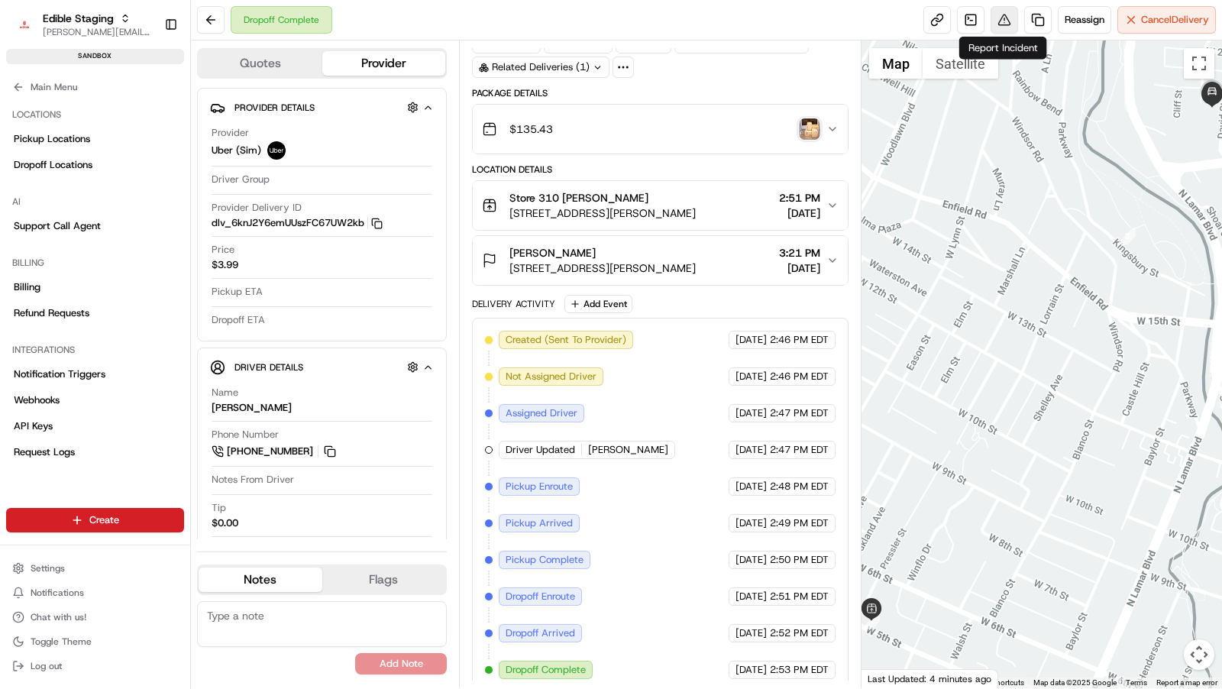
click at [1002, 19] on button at bounding box center [1005, 20] width 28 height 28
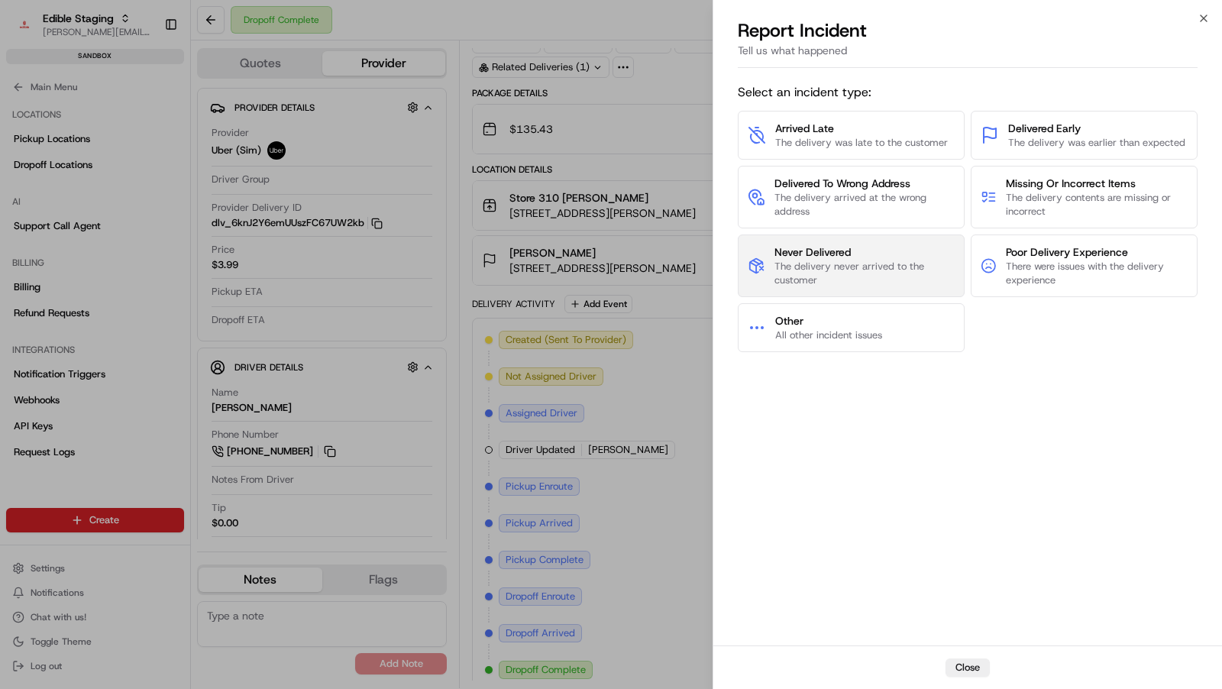
click at [824, 264] on span "The delivery never arrived to the customer" at bounding box center [865, 274] width 181 height 28
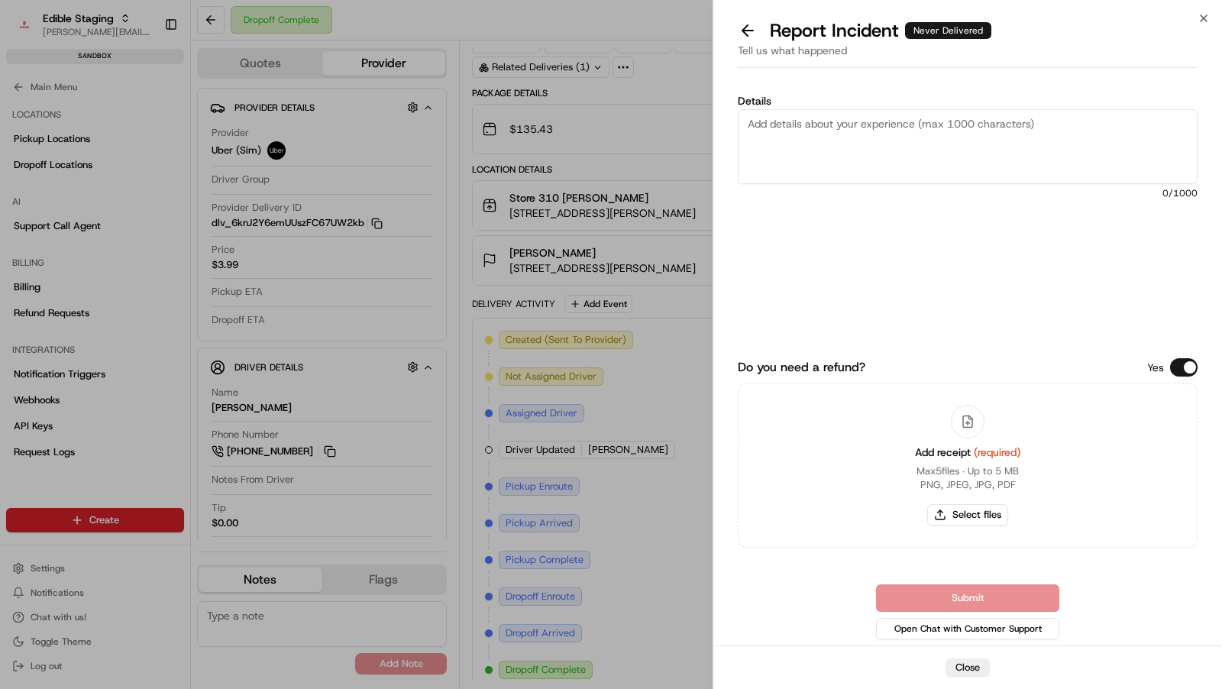
click at [869, 140] on textarea "Details" at bounding box center [968, 146] width 460 height 75
click at [1198, 23] on icon "button" at bounding box center [1204, 18] width 12 height 12
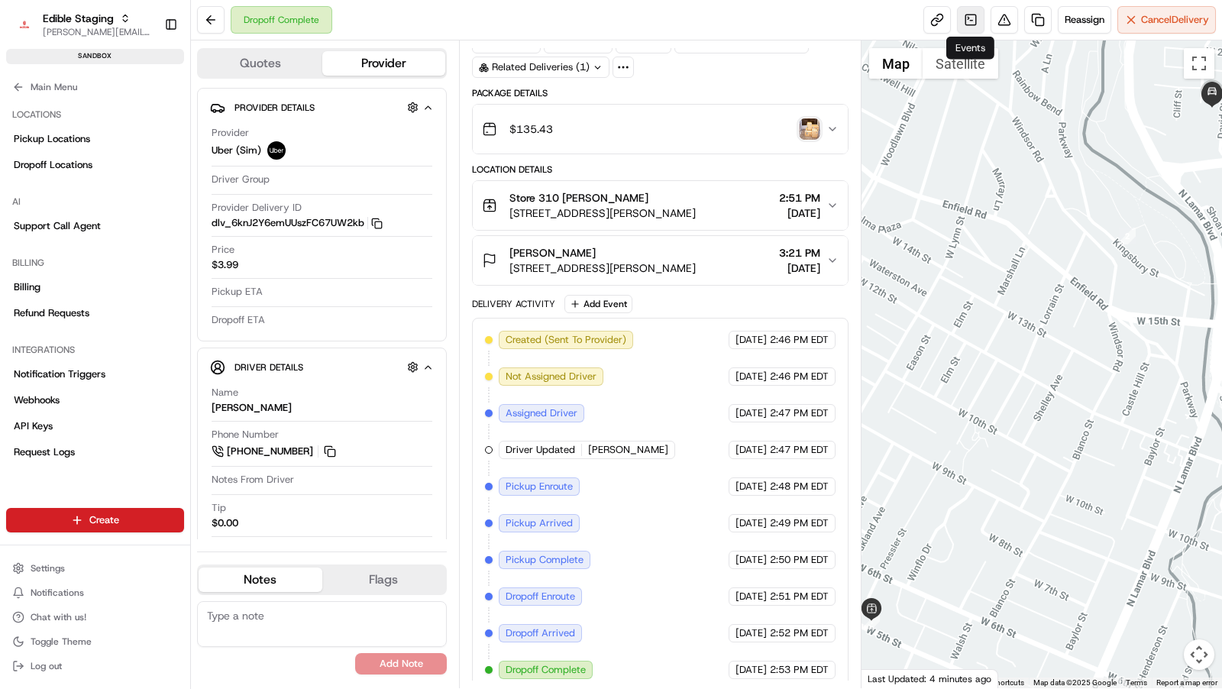
click at [969, 18] on link at bounding box center [971, 20] width 28 height 28
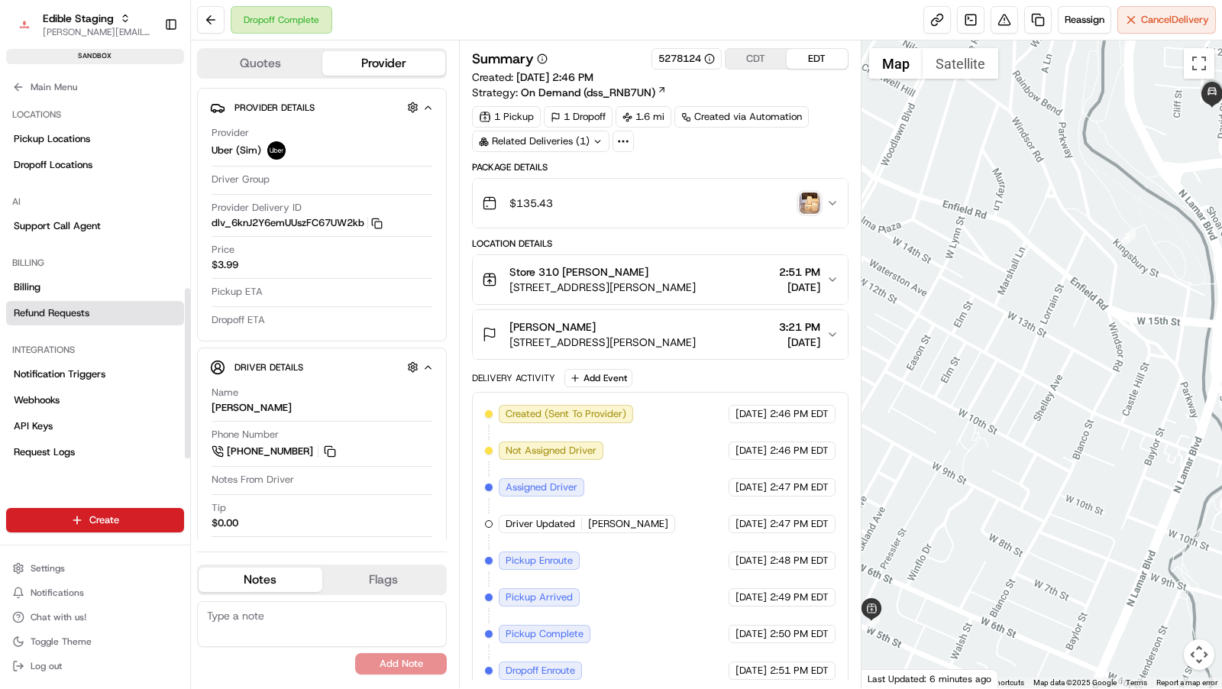
click at [34, 310] on span "Refund Requests" at bounding box center [52, 313] width 76 height 14
